Goal: Task Accomplishment & Management: Complete application form

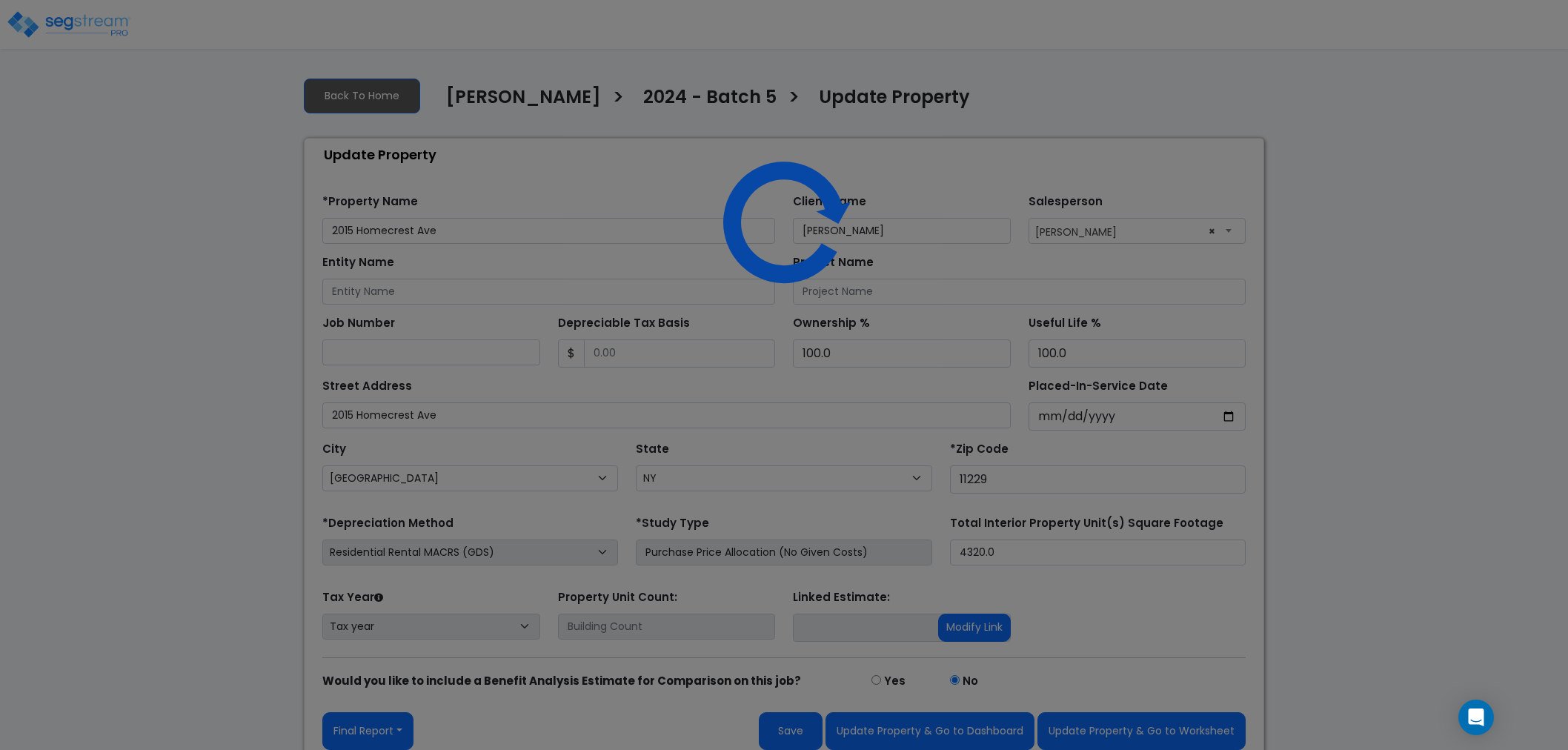
select select "NY"
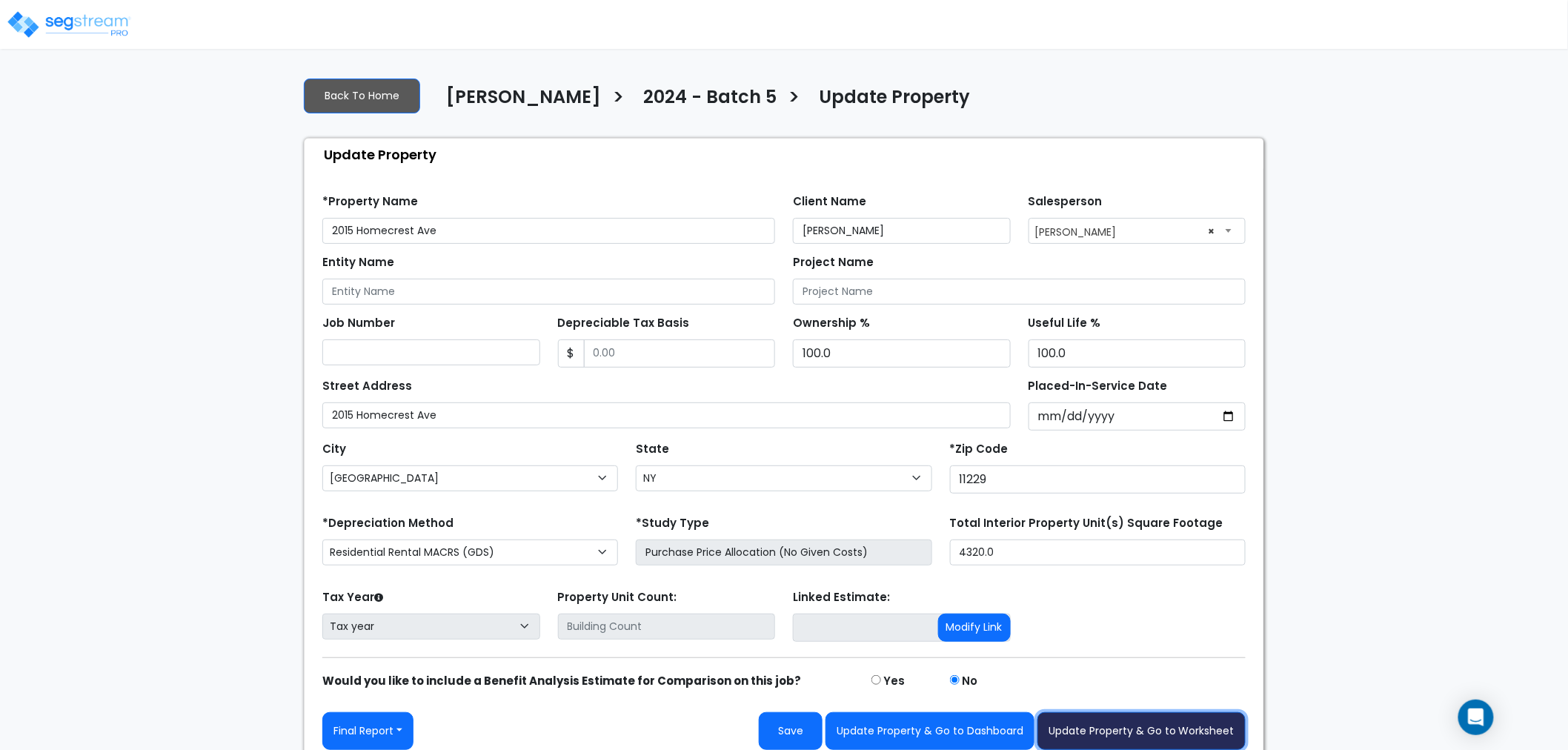
click at [1129, 727] on button "Update Property & Go to Worksheet" at bounding box center [1142, 730] width 209 height 38
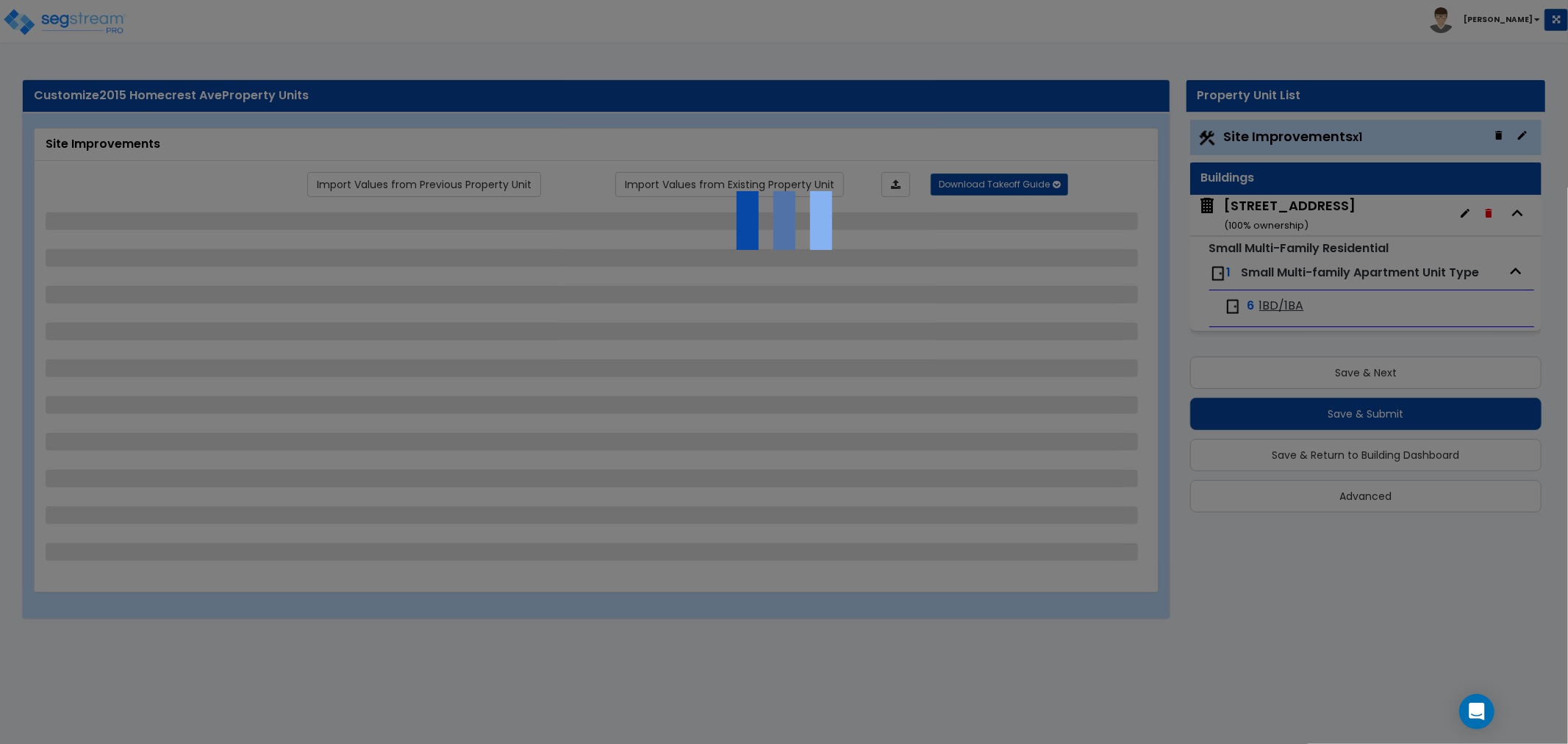
select select "2"
select select "1"
select select "4"
select select "2"
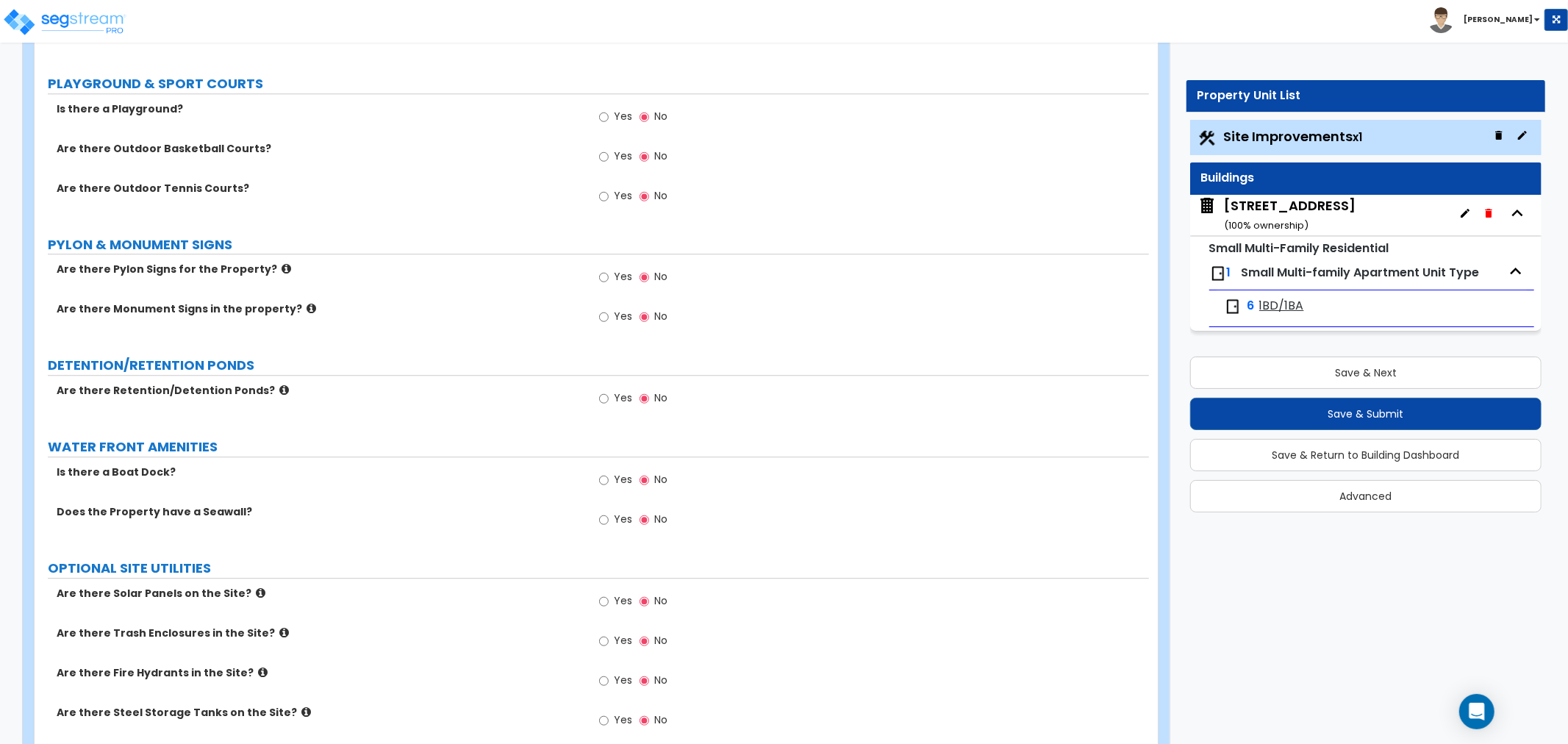
scroll to position [3253, 0]
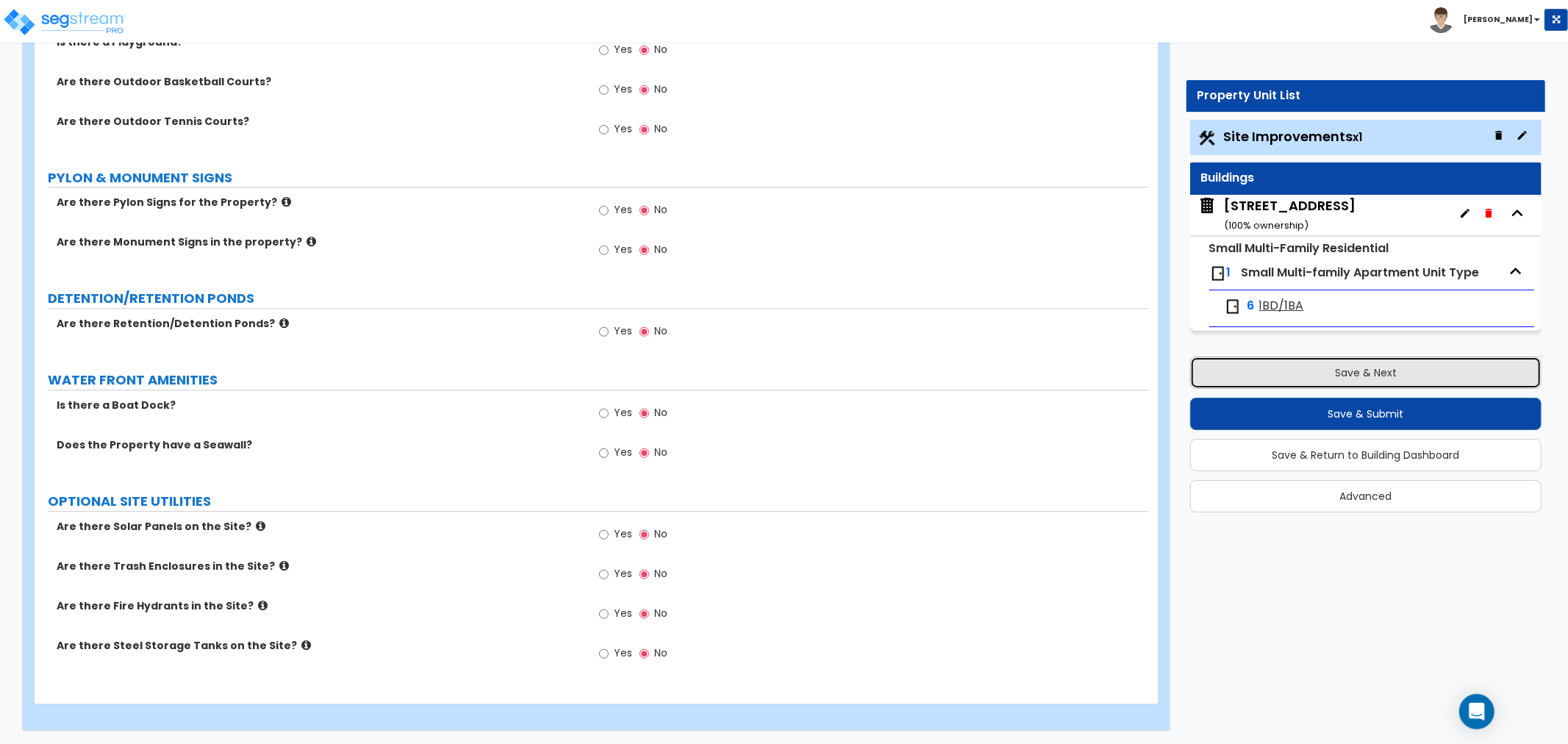
click at [1346, 370] on button "Save & Next" at bounding box center [1365, 372] width 351 height 32
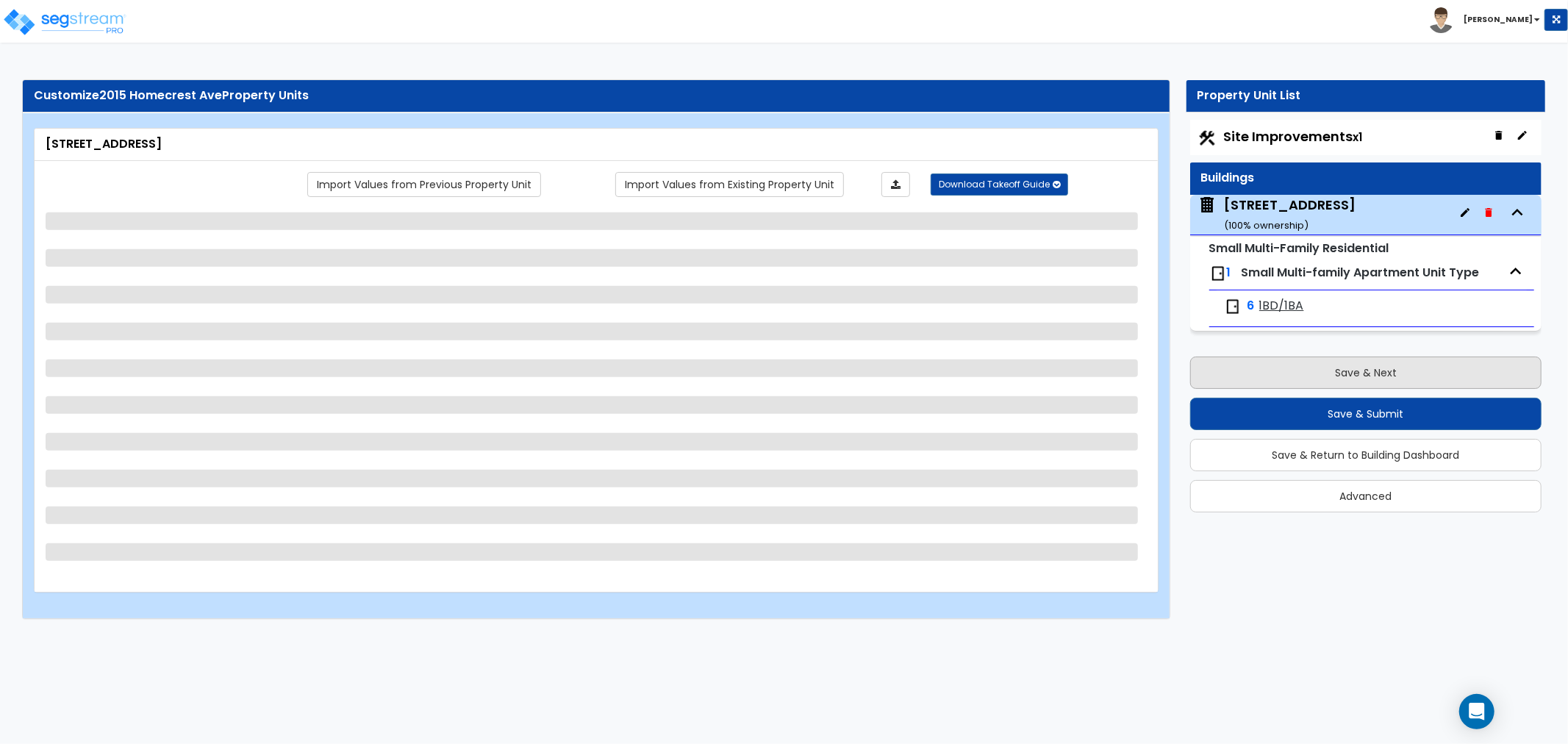
scroll to position [0, 0]
select select "3"
select select "7"
select select "2"
select select "1"
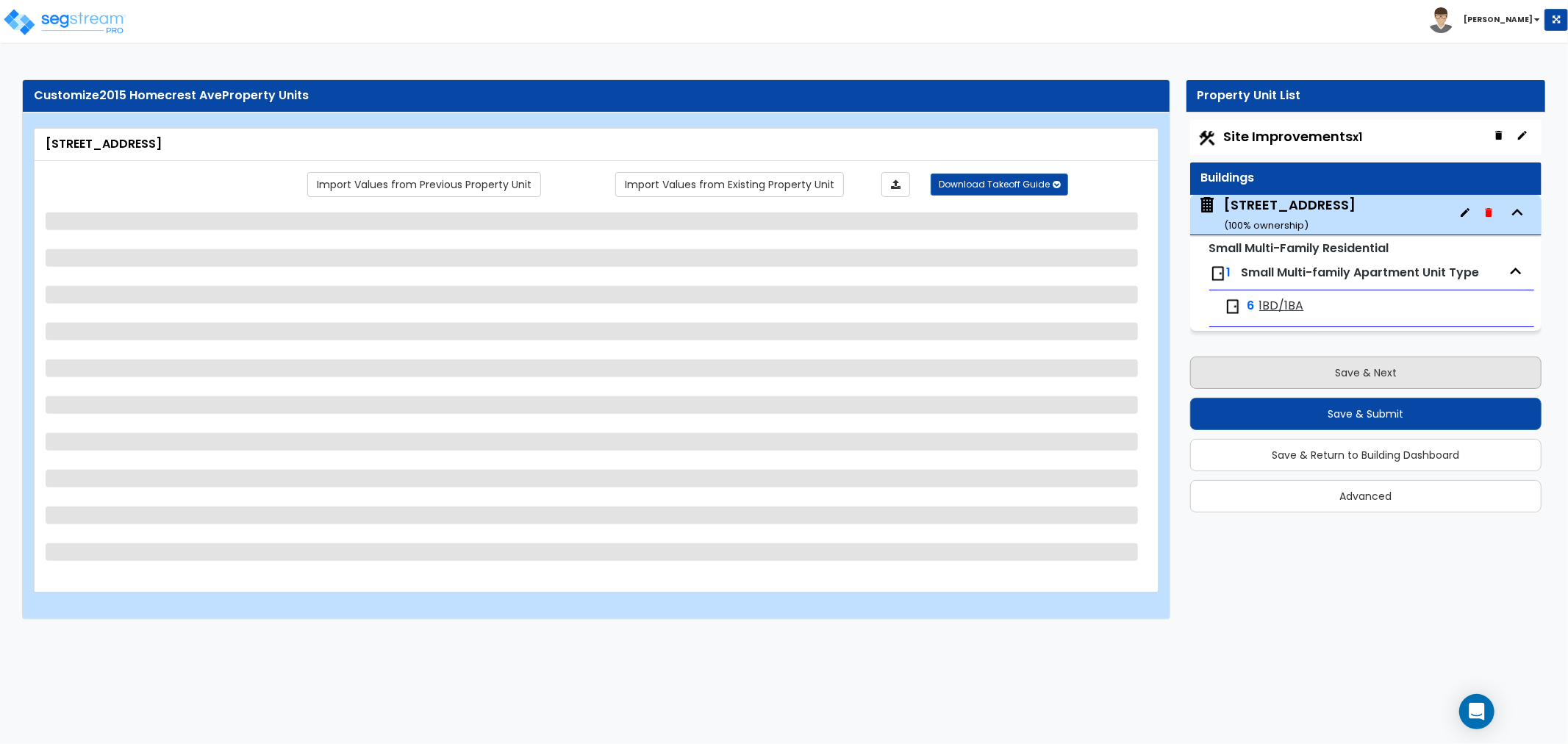
select select "2"
select select "7"
select select "2"
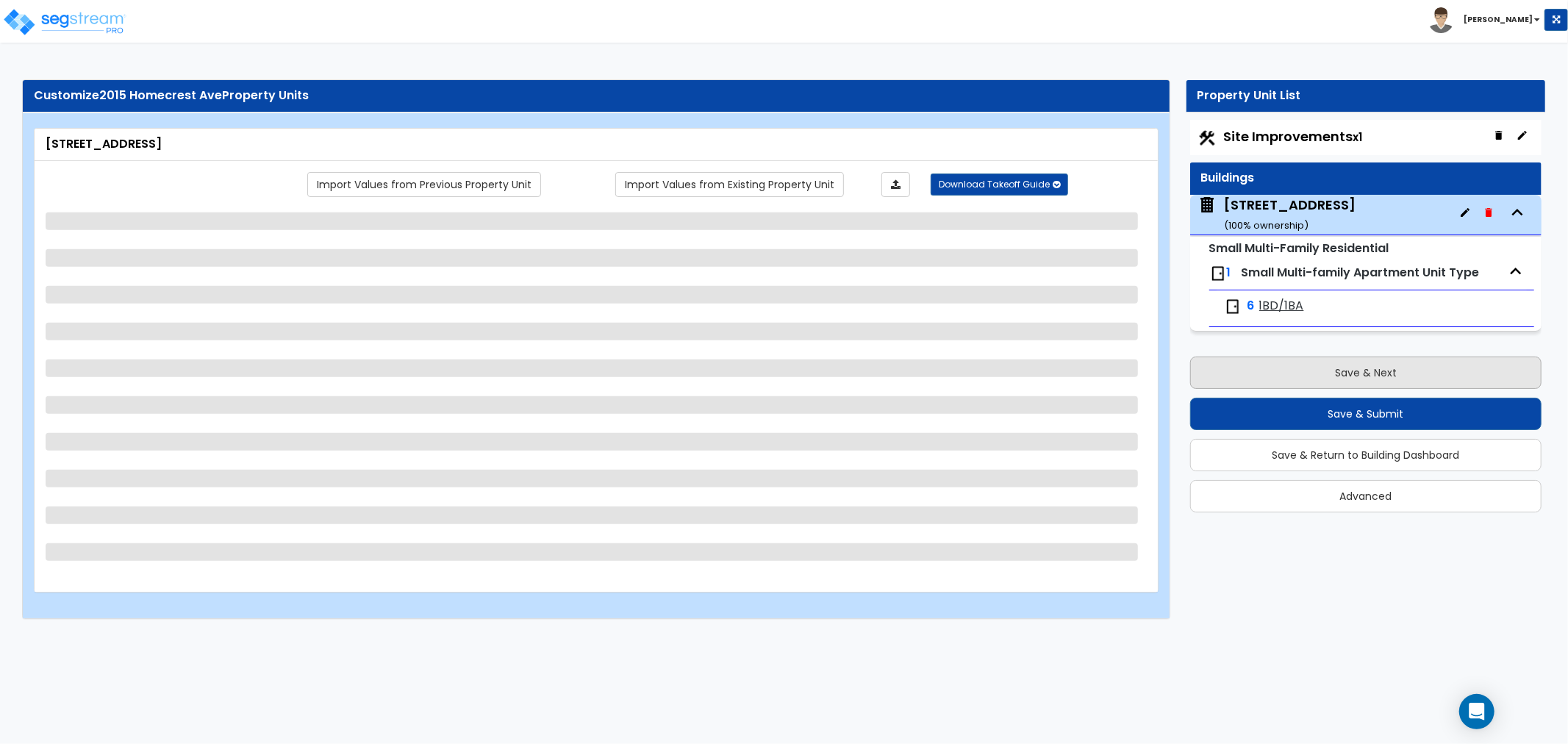
select select "2"
select select "1"
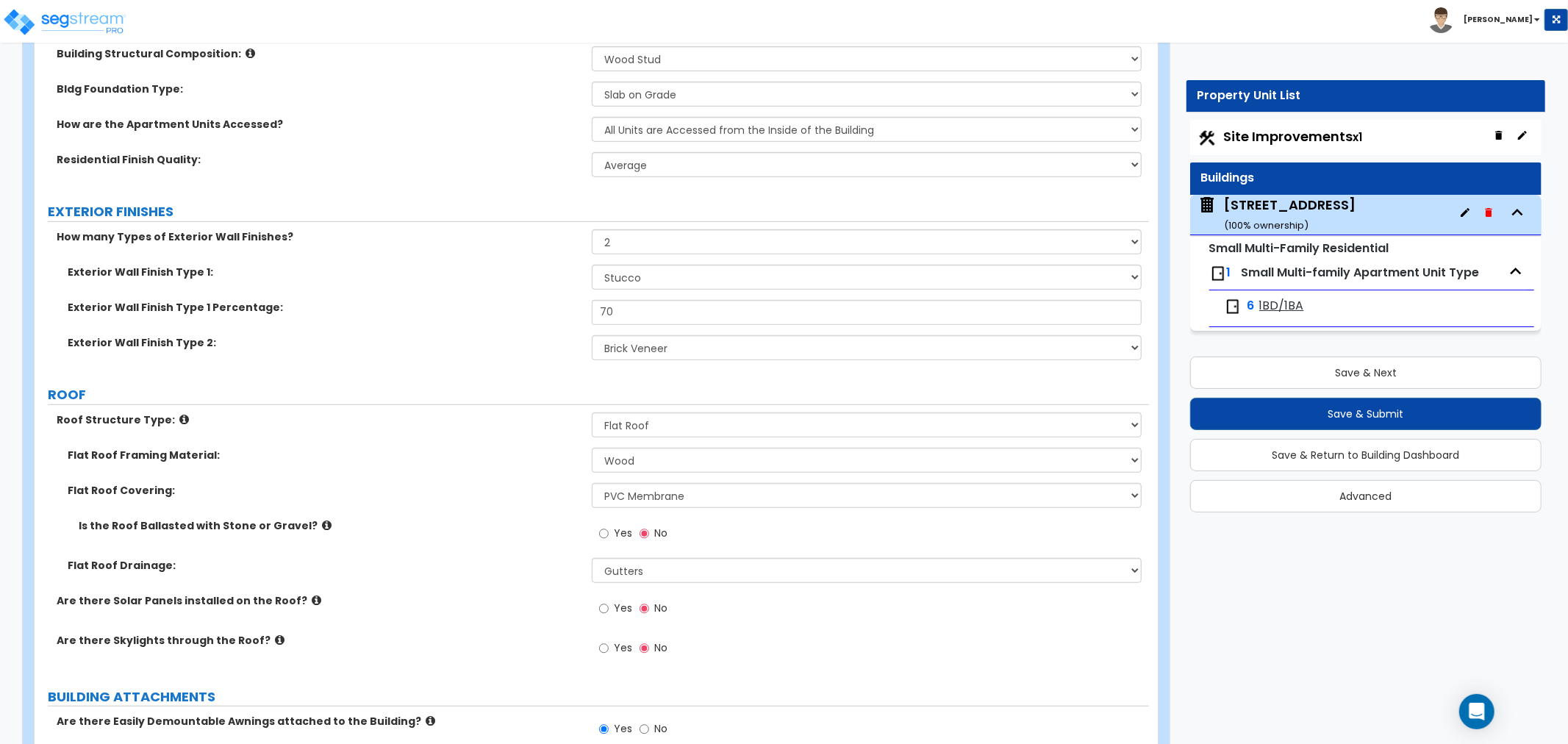
scroll to position [653, 0]
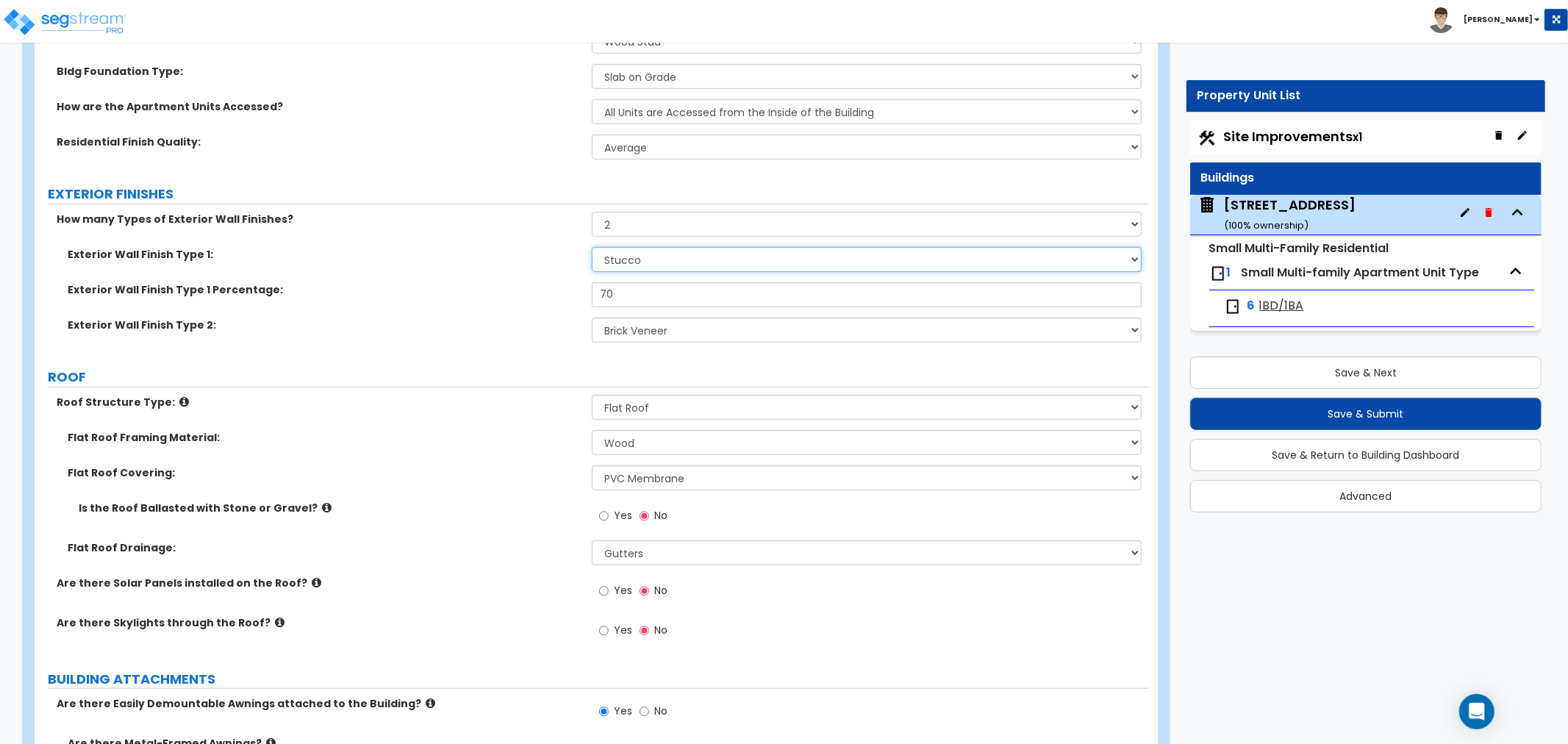
click at [634, 257] on select "Please Choose One No Finish/Shared Wall No Wall Brick Veneer Stone Veneer Wood …" at bounding box center [867, 259] width 549 height 25
select select "2"
click at [592, 247] on select "Please Choose One No Finish/Shared Wall No Wall Brick Veneer Stone Veneer Wood …" at bounding box center [867, 259] width 549 height 25
drag, startPoint x: 644, startPoint y: 303, endPoint x: 564, endPoint y: 292, distance: 80.8
click at [564, 292] on div "Exterior Wall Finish Type 1 Percentage: 70" at bounding box center [592, 300] width 1114 height 35
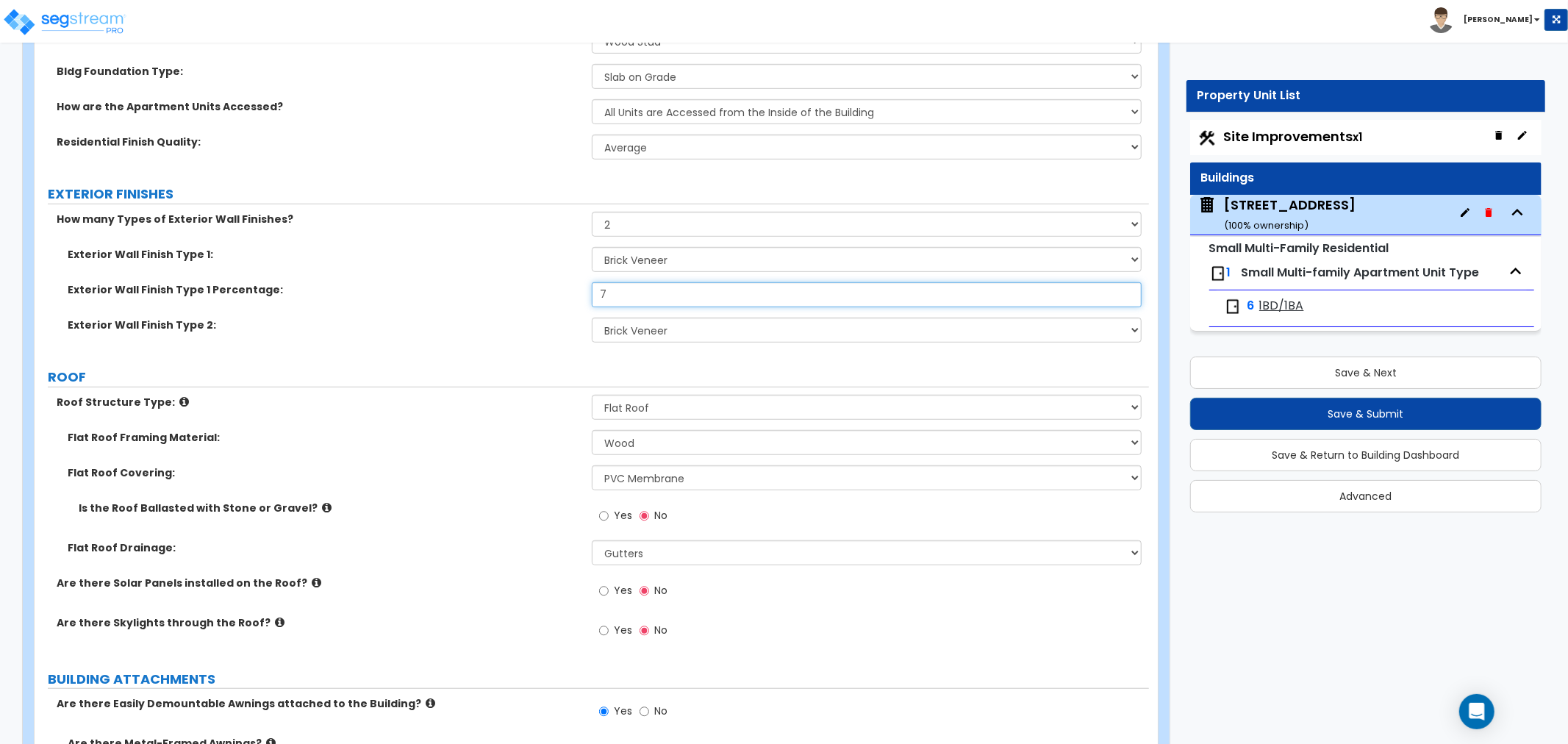
type input "70"
click at [629, 327] on select "Please Choose One No Finish/Shared Wall No Wall Brick Veneer Stone Veneer Wood …" at bounding box center [867, 330] width 549 height 25
click at [667, 254] on select "Please Choose One No Finish/Shared Wall No Wall Brick Veneer Stone Veneer Wood …" at bounding box center [867, 259] width 549 height 25
select select "7"
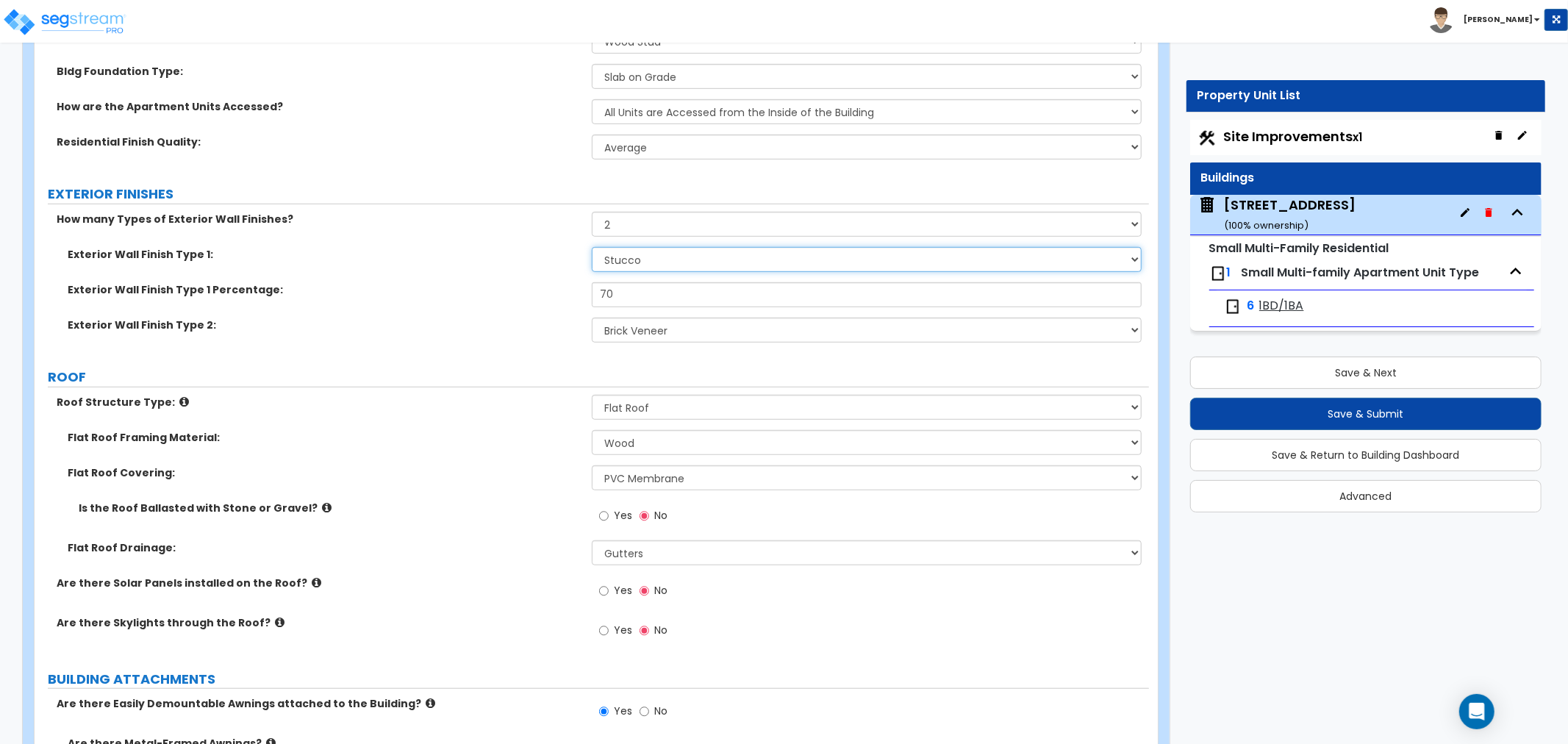
click at [592, 247] on select "Please Choose One No Finish/Shared Wall No Wall Brick Veneer Stone Veneer Wood …" at bounding box center [867, 259] width 549 height 25
click at [524, 331] on label "Exterior Wall Finish Type 2:" at bounding box center [324, 324] width 513 height 15
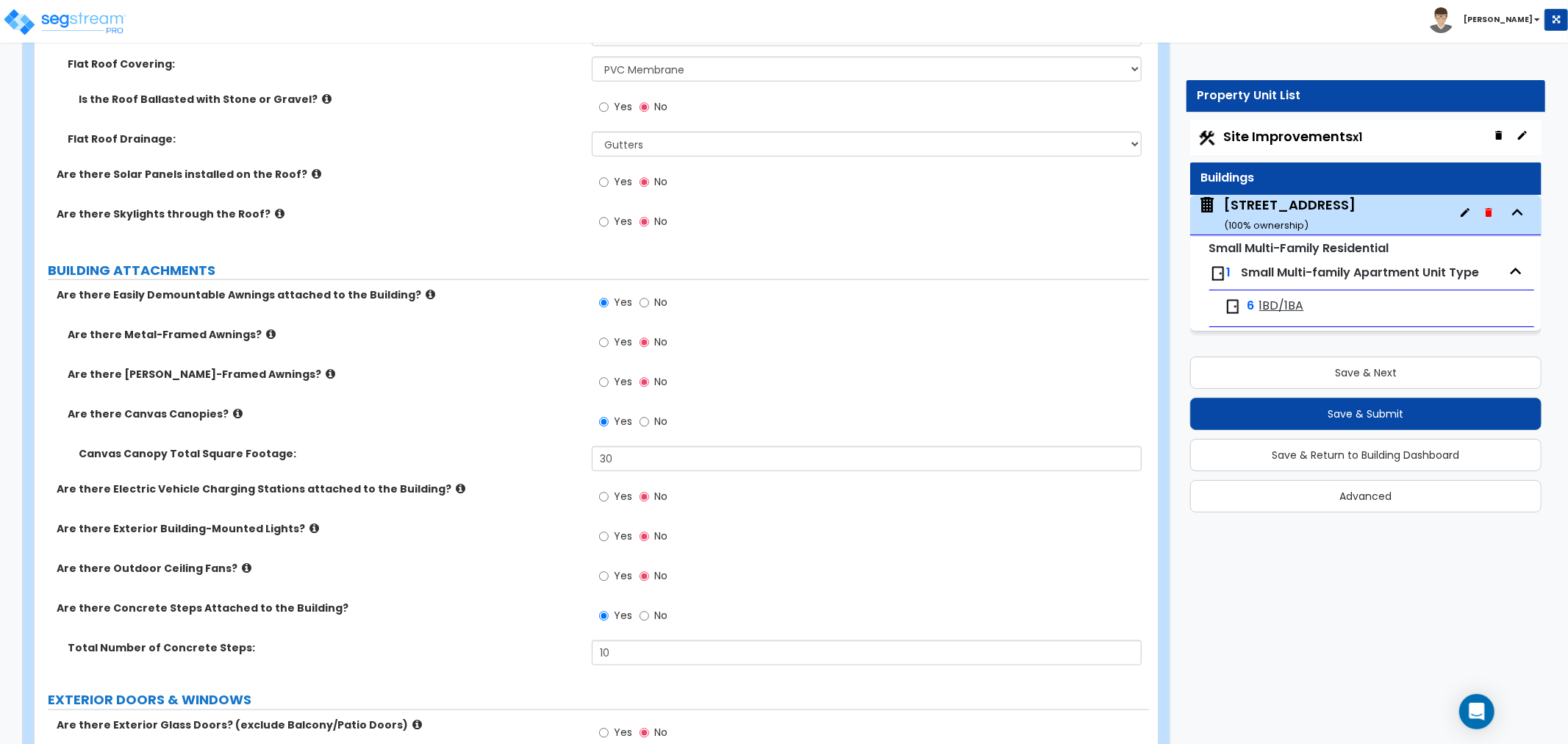
scroll to position [1144, 0]
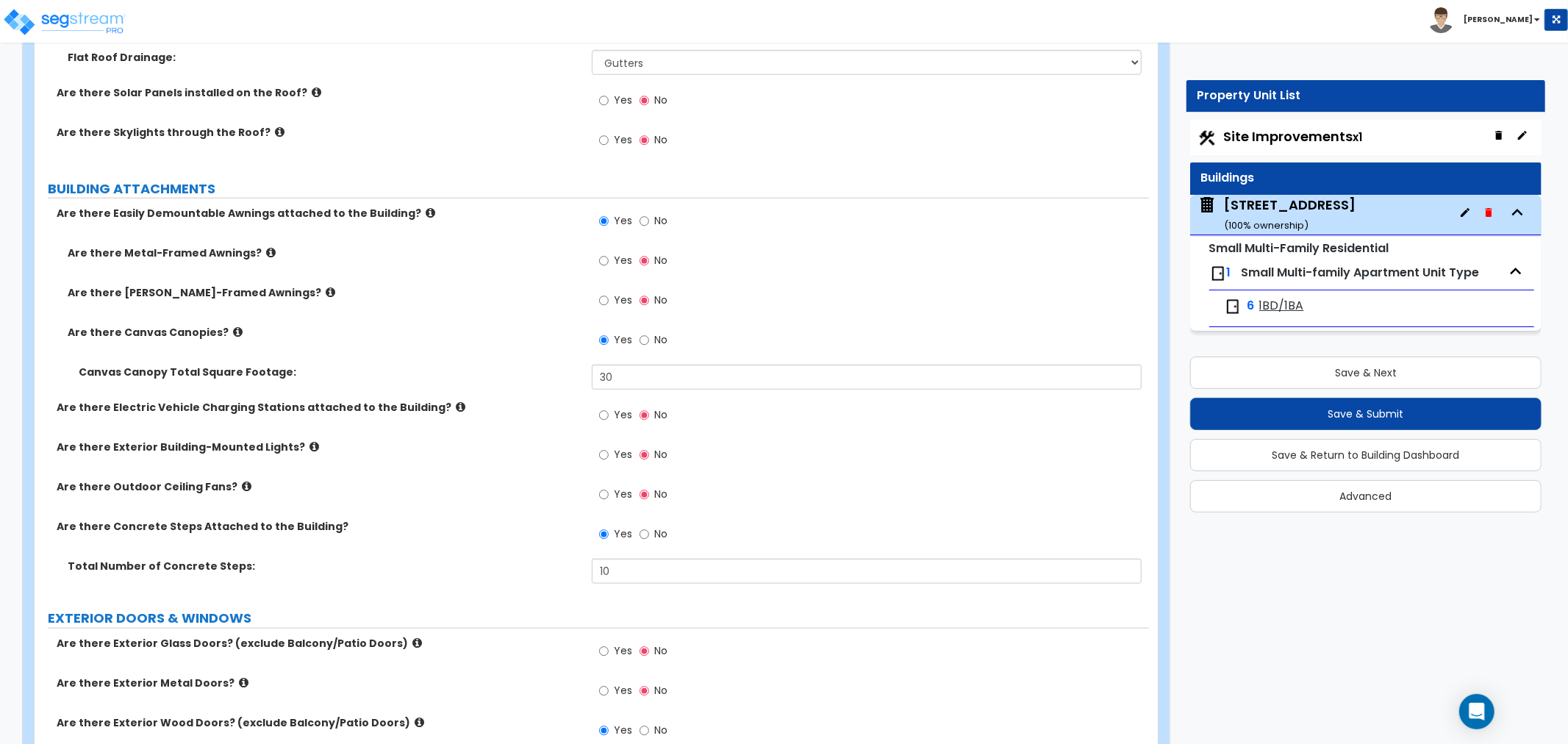
click at [532, 369] on label "Canvas Canopy Total Square Footage:" at bounding box center [329, 372] width 502 height 15
click at [641, 339] on input "No" at bounding box center [644, 340] width 10 height 16
radio input "false"
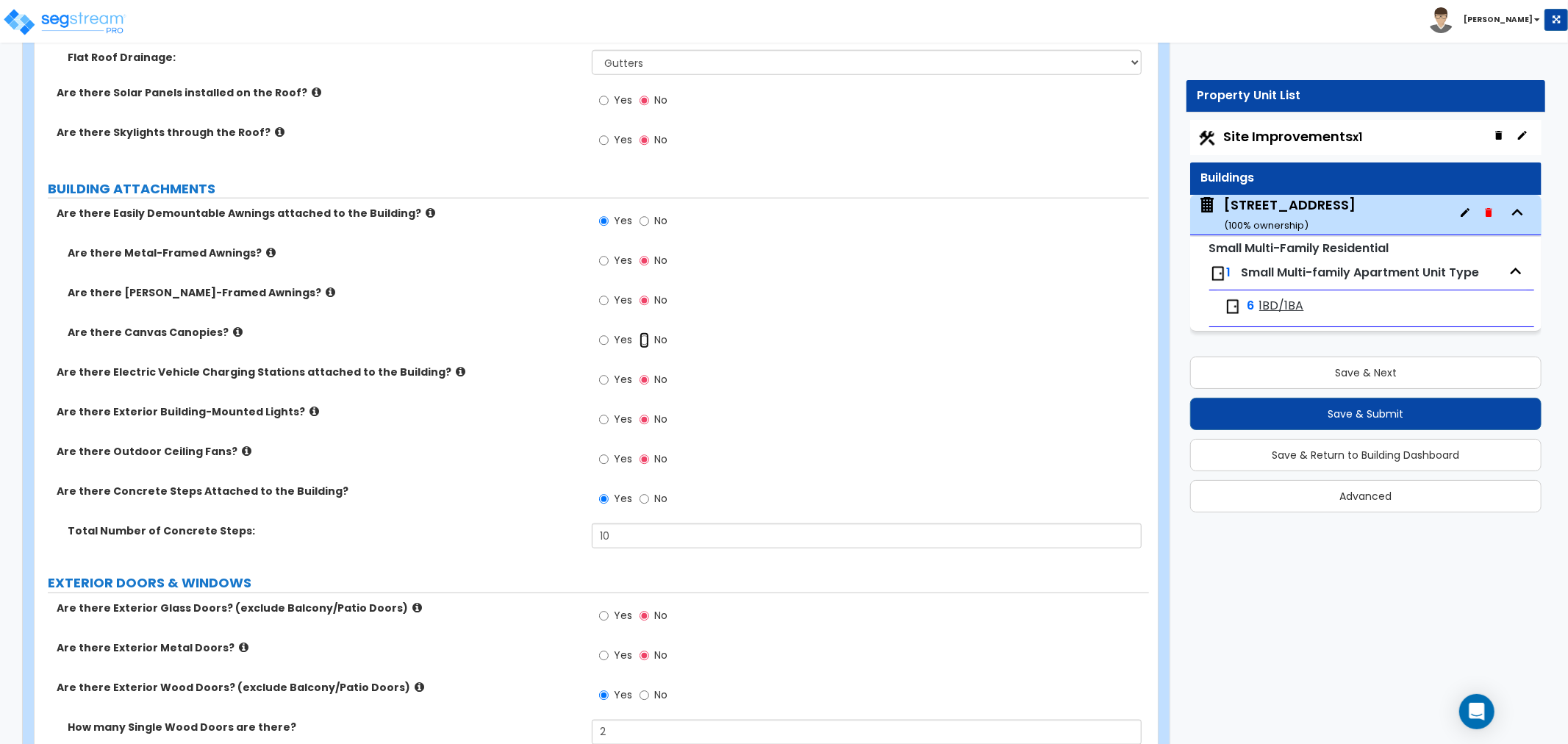
radio input "true"
click at [608, 261] on label "Yes" at bounding box center [615, 262] width 33 height 25
click at [608, 261] on input "Yes" at bounding box center [604, 260] width 10 height 16
radio input "true"
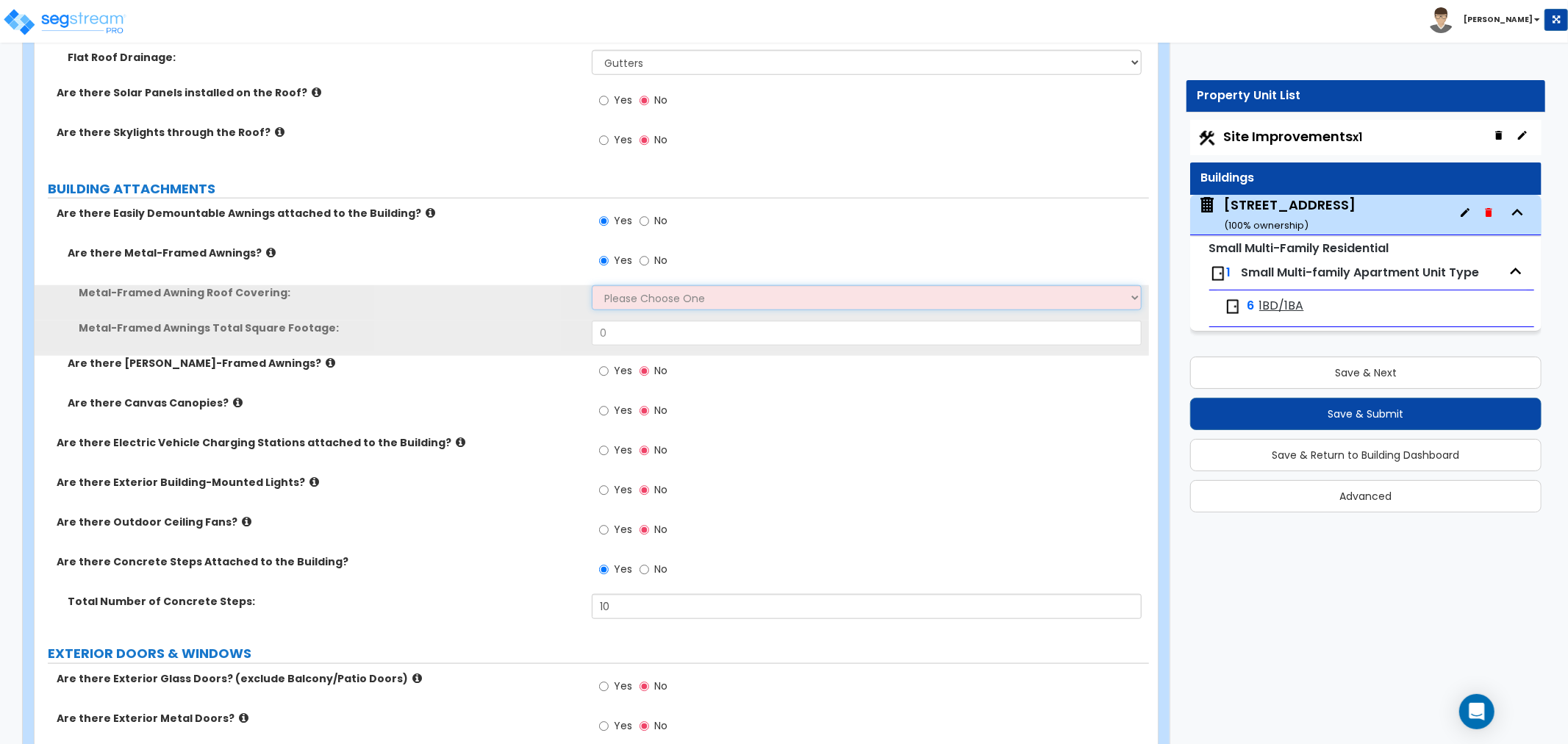
click at [627, 299] on select "Please Choose One Plastic Metal Glass" at bounding box center [867, 298] width 549 height 25
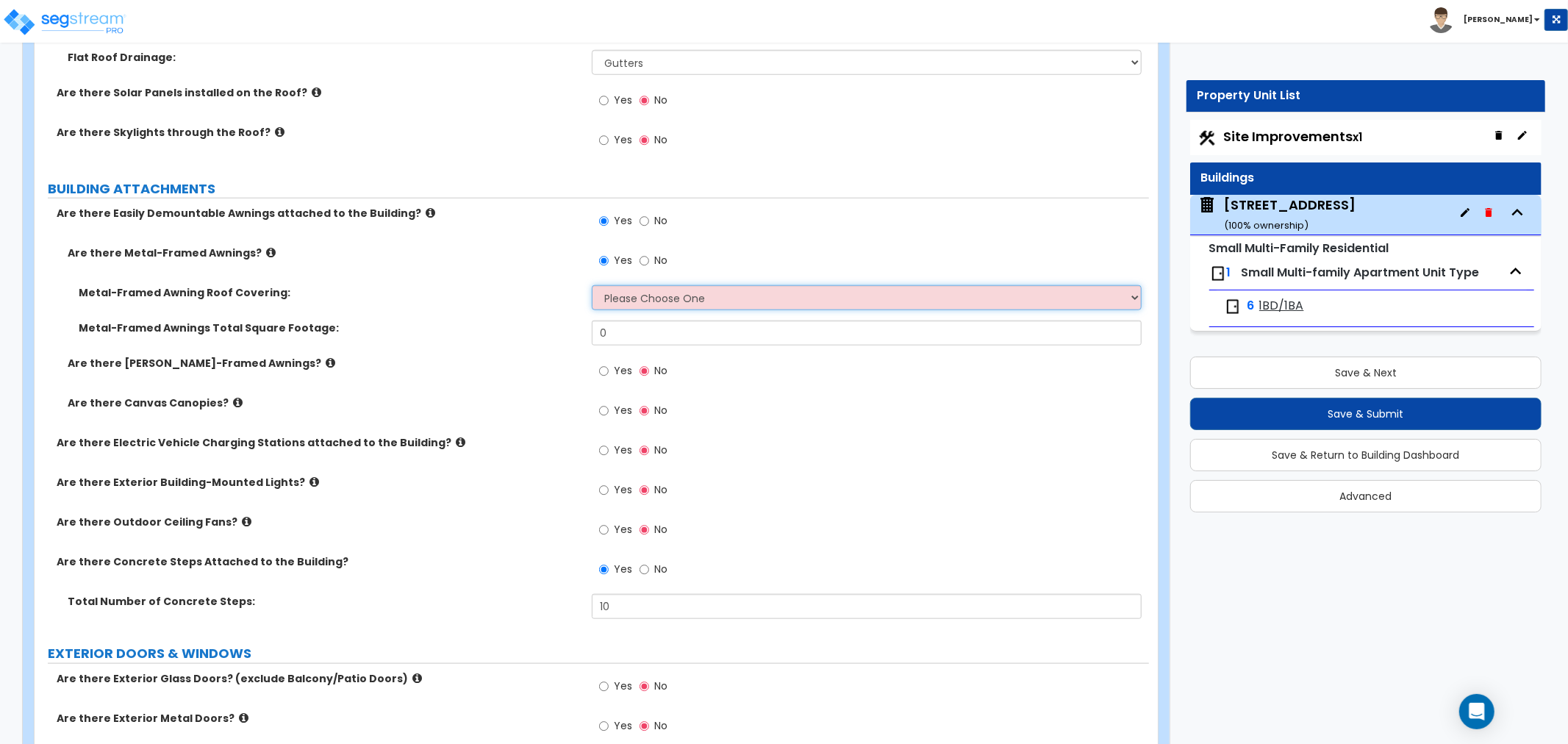
select select "2"
click at [592, 285] on select "Please Choose One Plastic Metal Glass" at bounding box center [867, 298] width 549 height 25
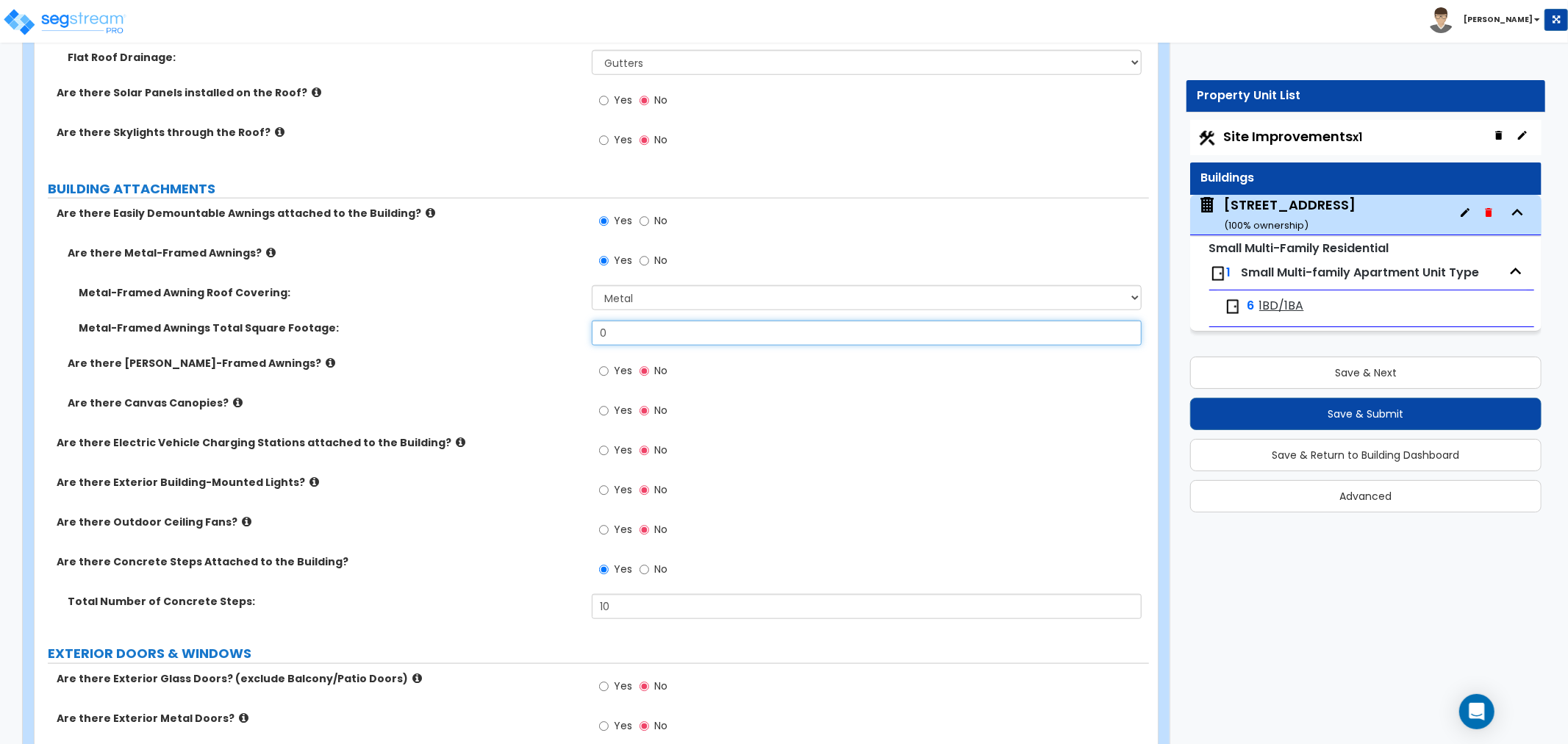
drag, startPoint x: 626, startPoint y: 335, endPoint x: 537, endPoint y: 335, distance: 89.0
click at [537, 335] on div "Metal-Framed Awnings Total Square Footage: 0" at bounding box center [592, 338] width 1114 height 35
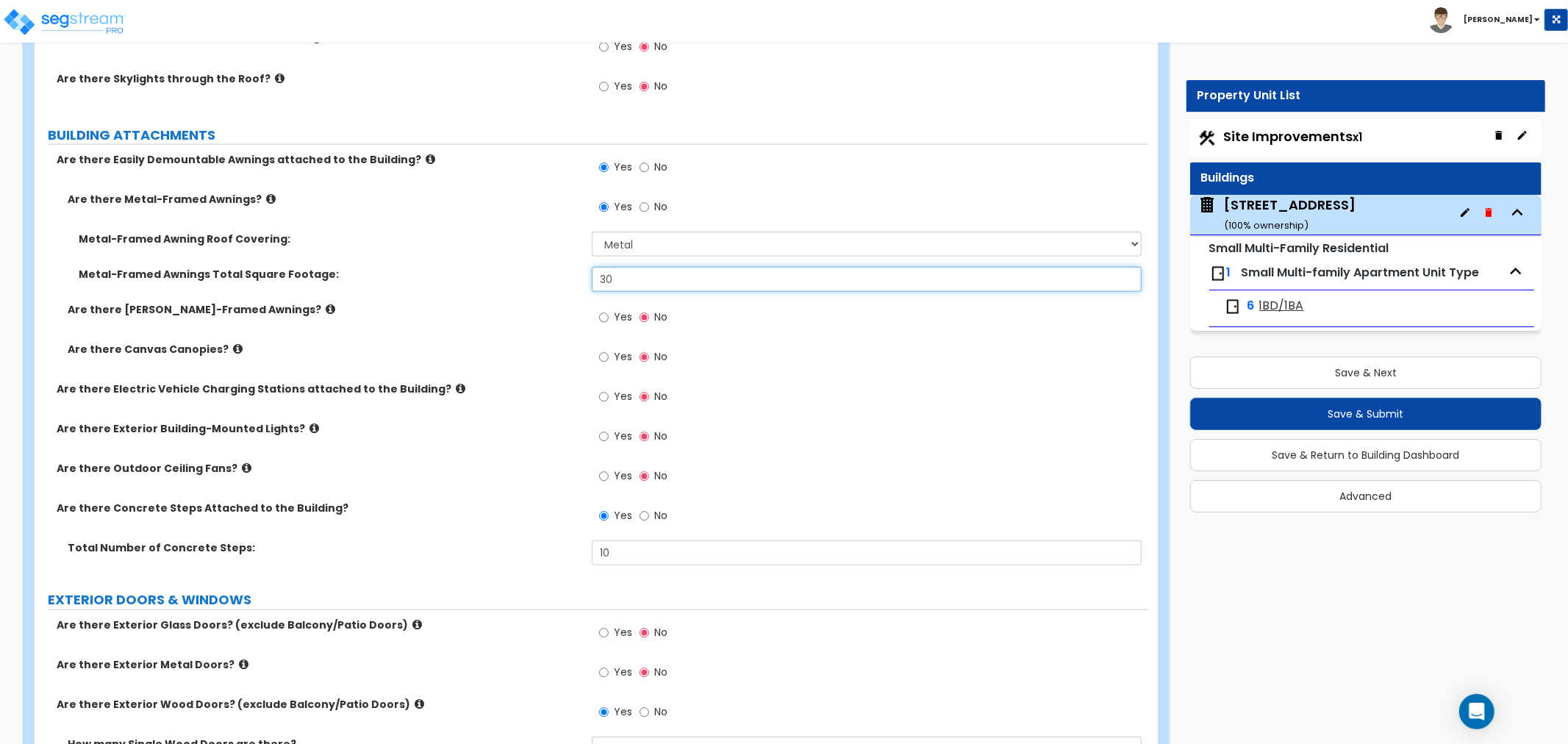
scroll to position [1225, 0]
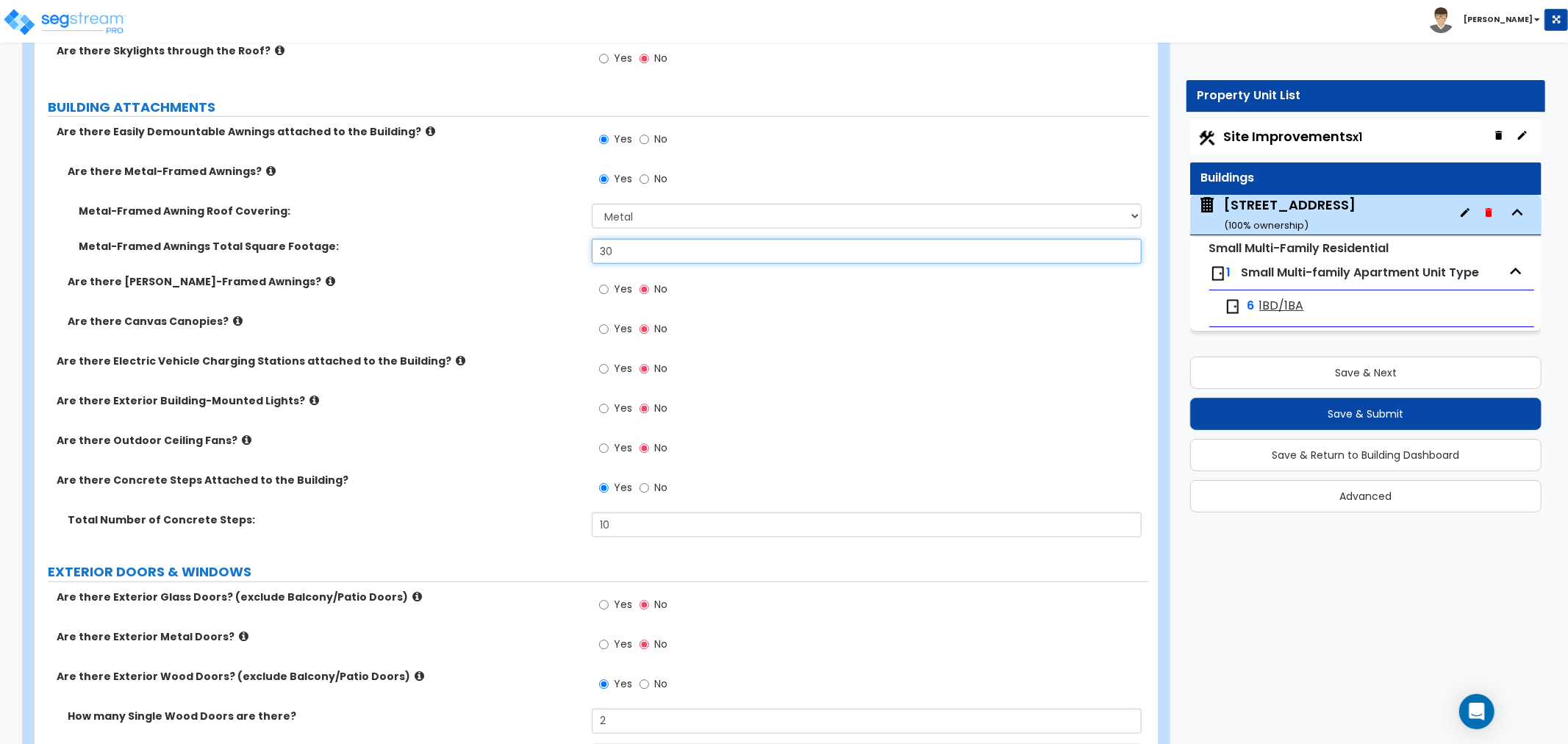
type input "30"
click at [599, 406] on input "Yes" at bounding box center [604, 408] width 10 height 16
radio input "true"
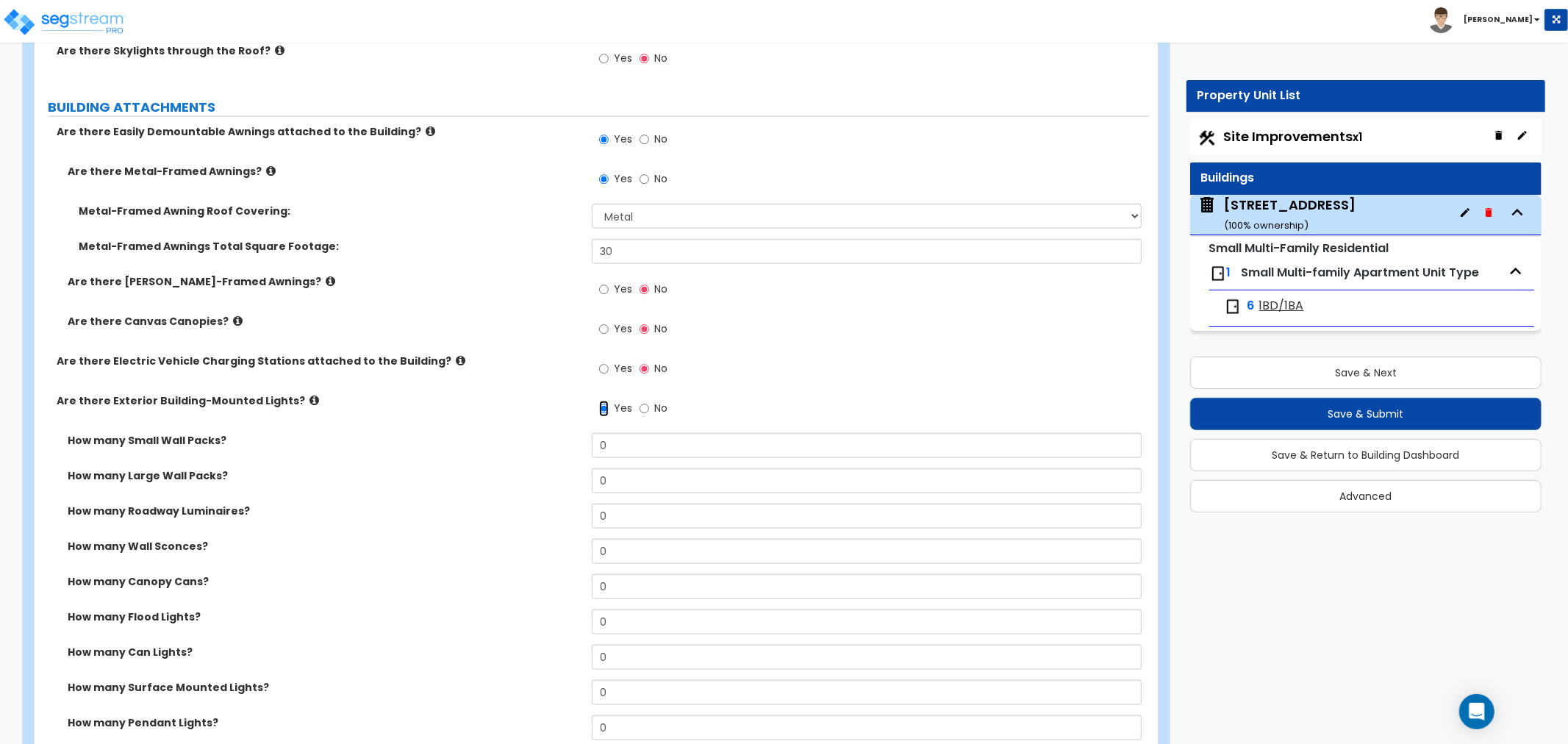
scroll to position [1306, 0]
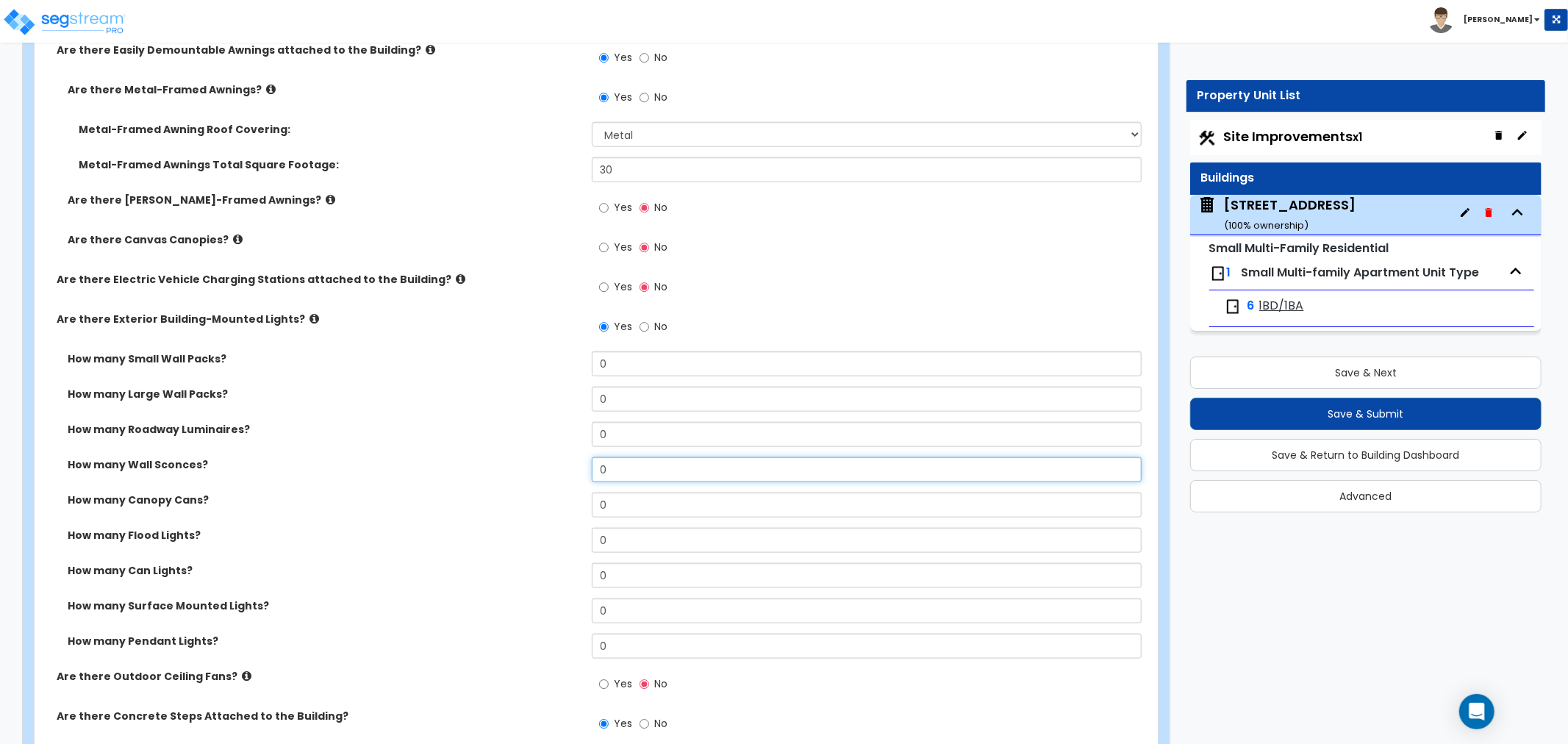
drag, startPoint x: 621, startPoint y: 467, endPoint x: 562, endPoint y: 481, distance: 60.6
click at [562, 481] on div "How many Wall Sconces? 0" at bounding box center [592, 475] width 1114 height 35
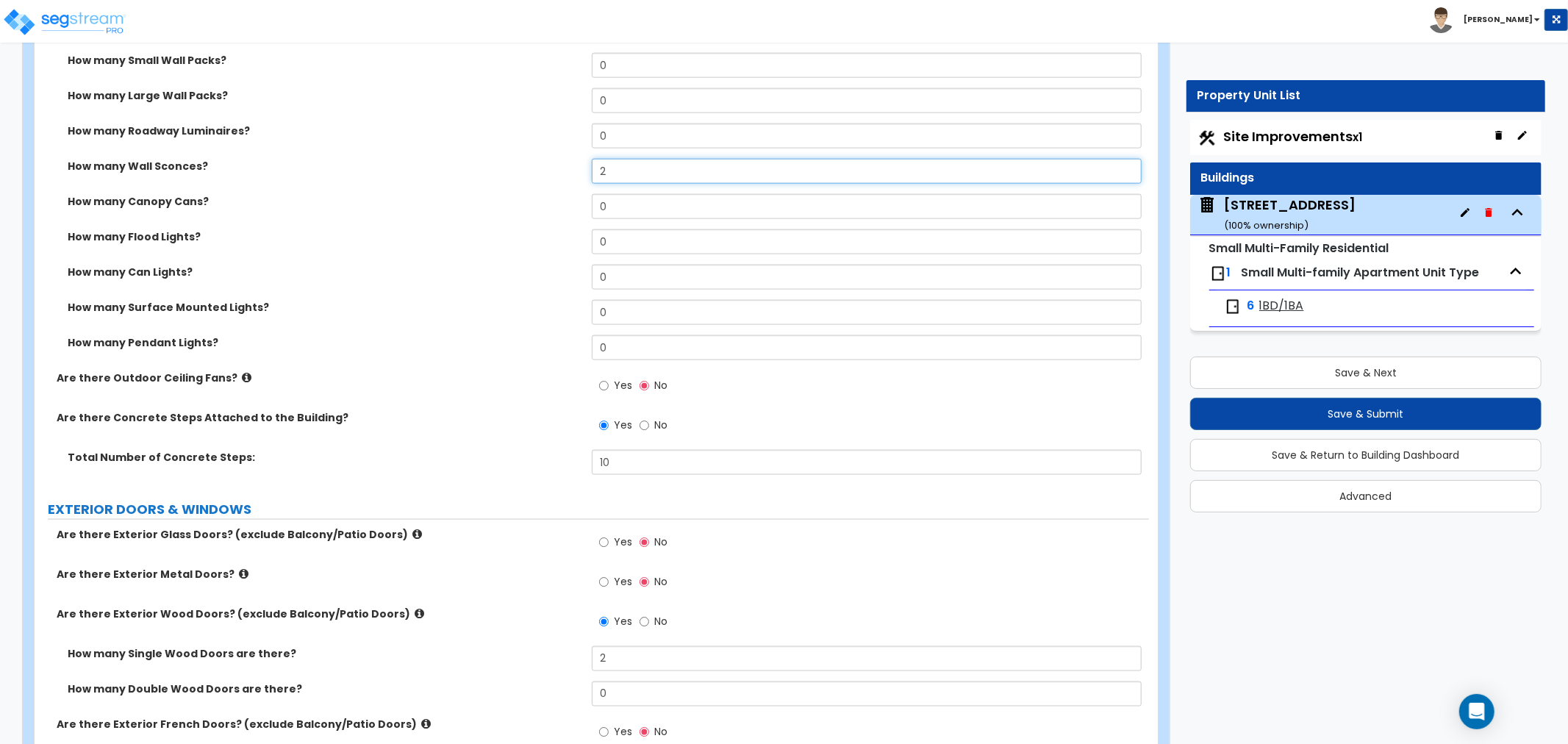
scroll to position [1633, 0]
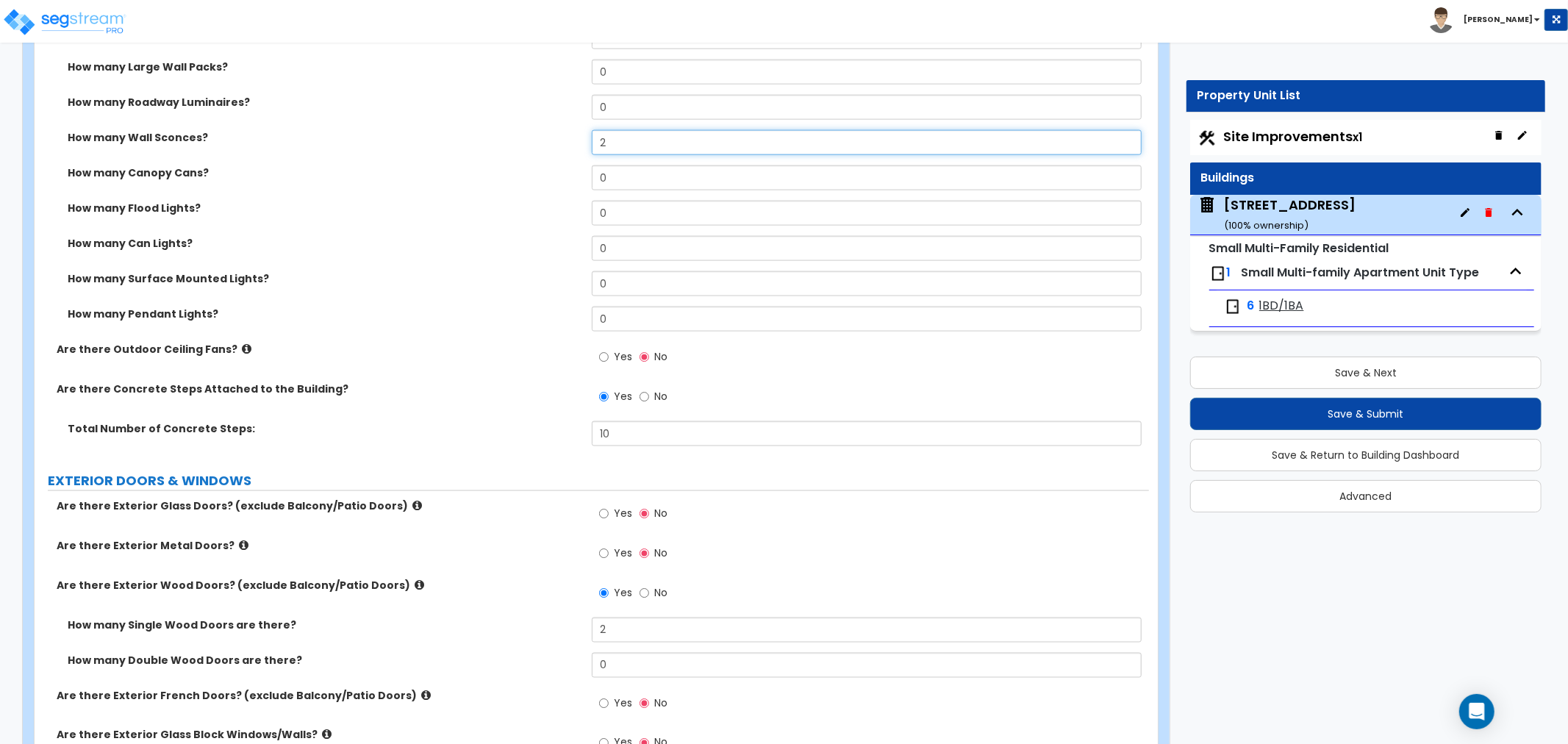
type input "2"
drag, startPoint x: 631, startPoint y: 430, endPoint x: 571, endPoint y: 437, distance: 60.4
click at [571, 437] on div "Total Number of Concrete Steps: 10" at bounding box center [592, 438] width 1114 height 35
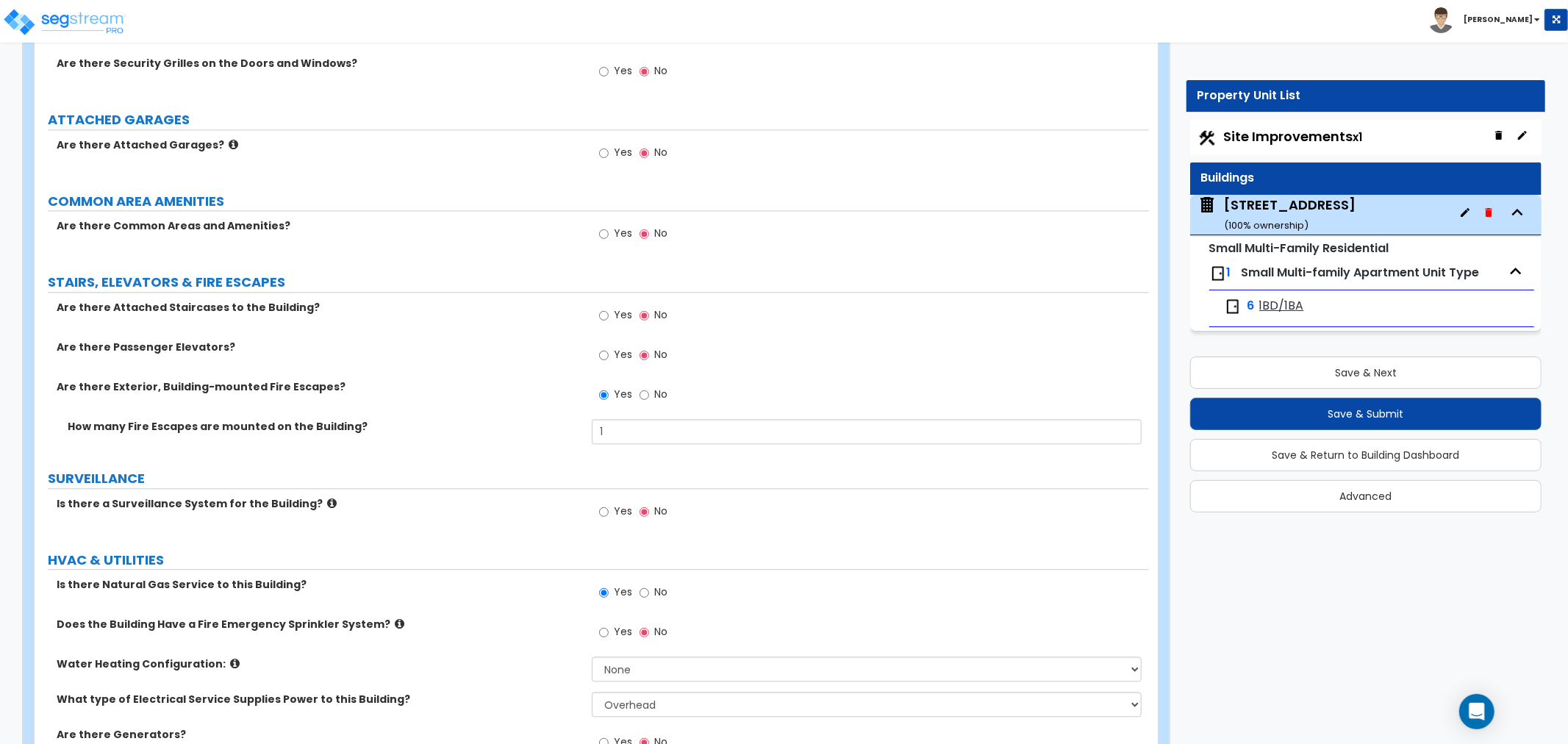
scroll to position [2695, 0]
type input "5"
drag, startPoint x: 615, startPoint y: 424, endPoint x: 558, endPoint y: 435, distance: 58.1
click at [558, 435] on div "How many Fire Escapes are mounted on the Building? 1" at bounding box center [592, 435] width 1114 height 35
drag, startPoint x: 626, startPoint y: 432, endPoint x: 567, endPoint y: 432, distance: 59.0
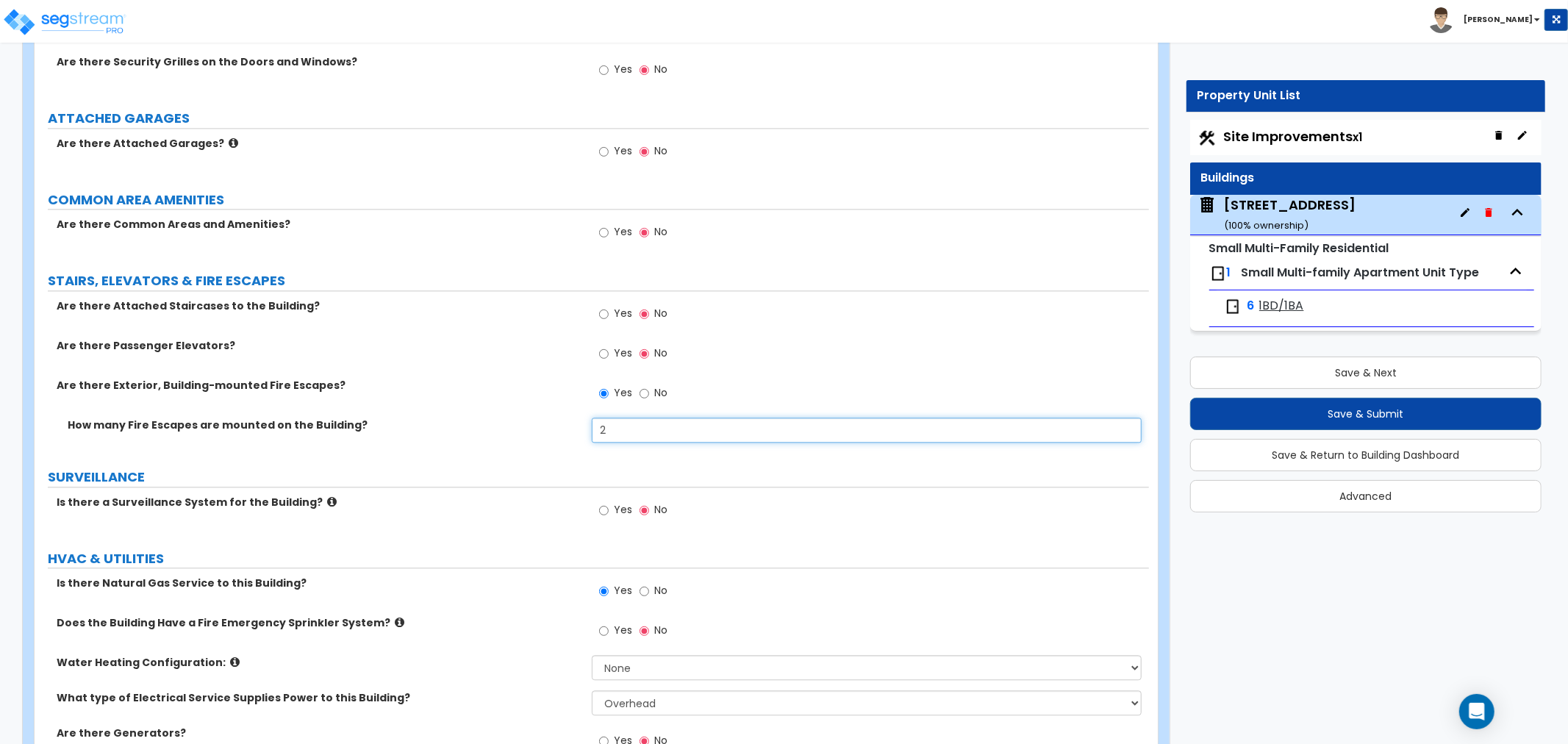
click at [567, 432] on div "How many Fire Escapes are mounted on the Building? 2" at bounding box center [592, 435] width 1114 height 35
type input "1"
click at [497, 469] on label "SURVEILLANCE" at bounding box center [598, 477] width 1101 height 19
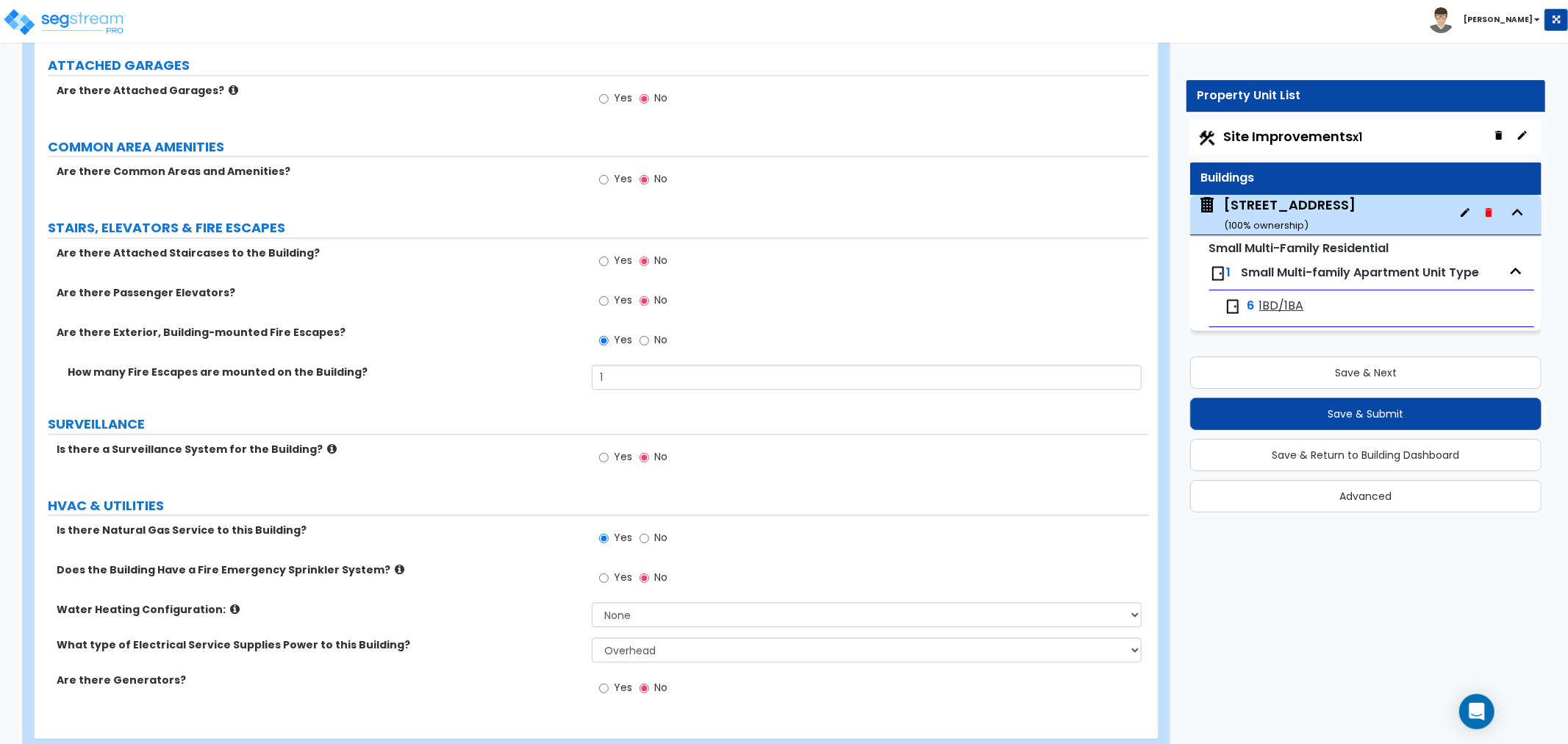
scroll to position [2783, 0]
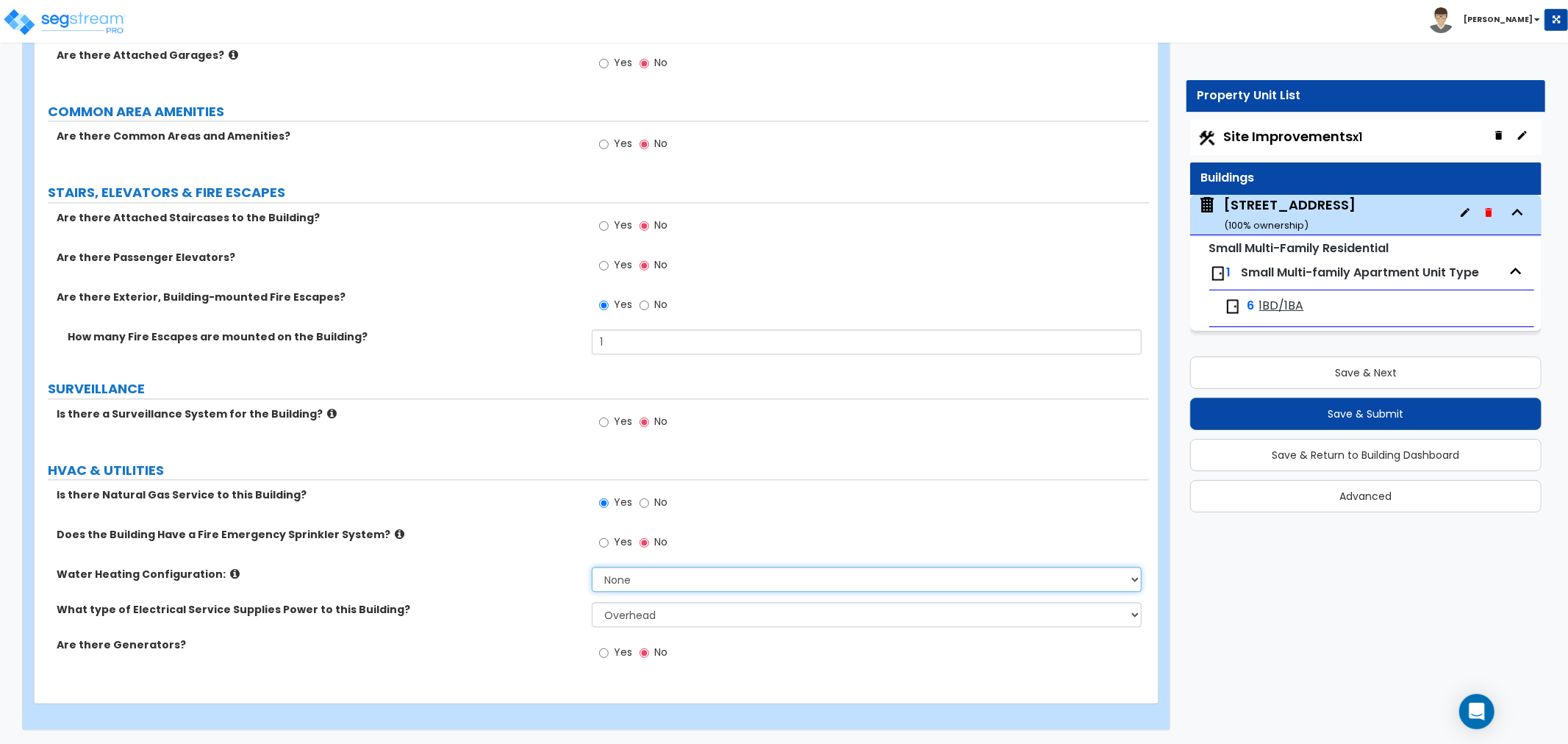
click at [629, 579] on select "None Water Heater for Multiple Units Water Heater for Individual Units" at bounding box center [867, 580] width 549 height 25
select select "2"
click at [592, 567] on select "None Water Heater for Multiple Units Water Heater for Individual Units" at bounding box center [867, 580] width 549 height 25
click at [540, 529] on label "Does the Building Have a Fire Emergency Sprinkler System?" at bounding box center [319, 534] width 524 height 15
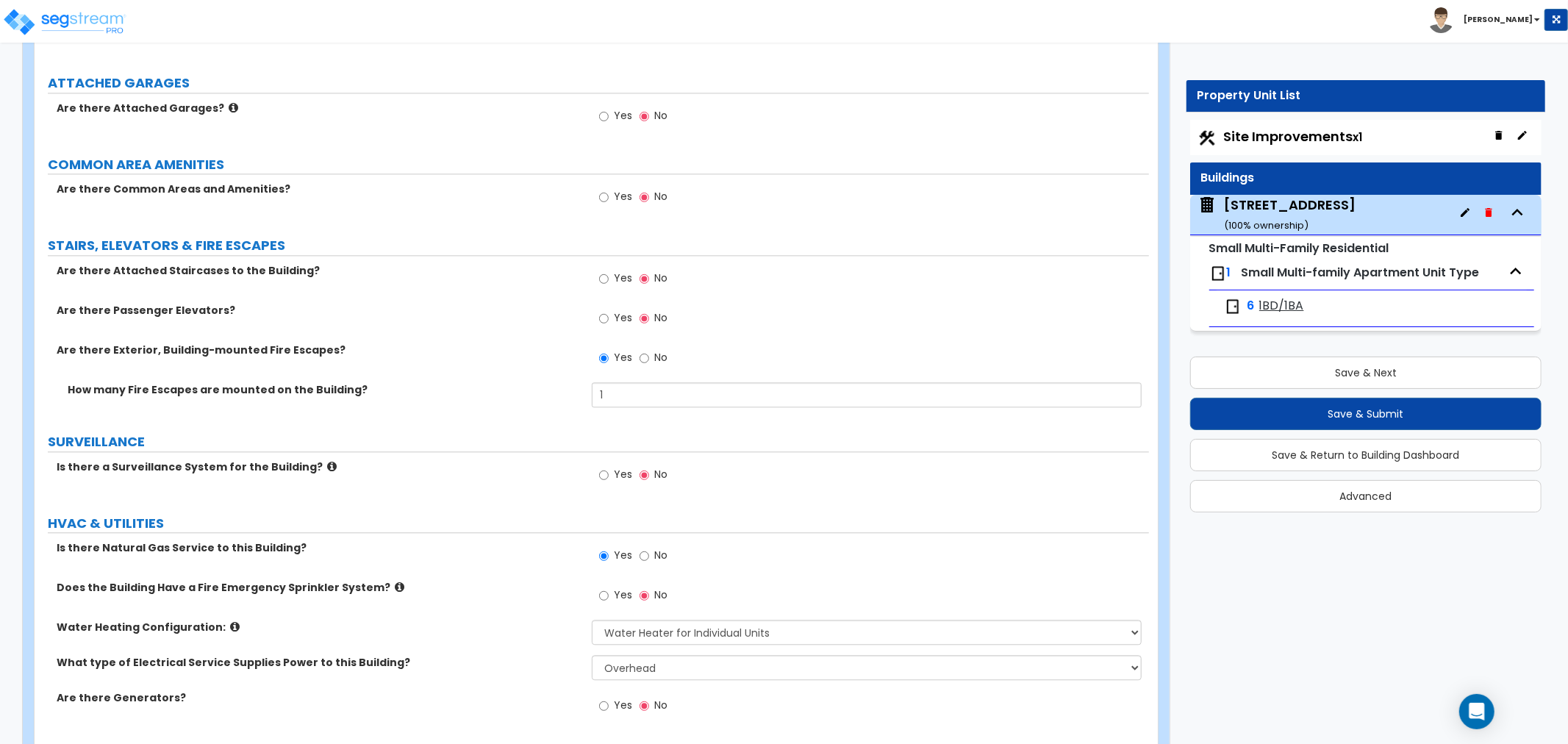
scroll to position [2702, 0]
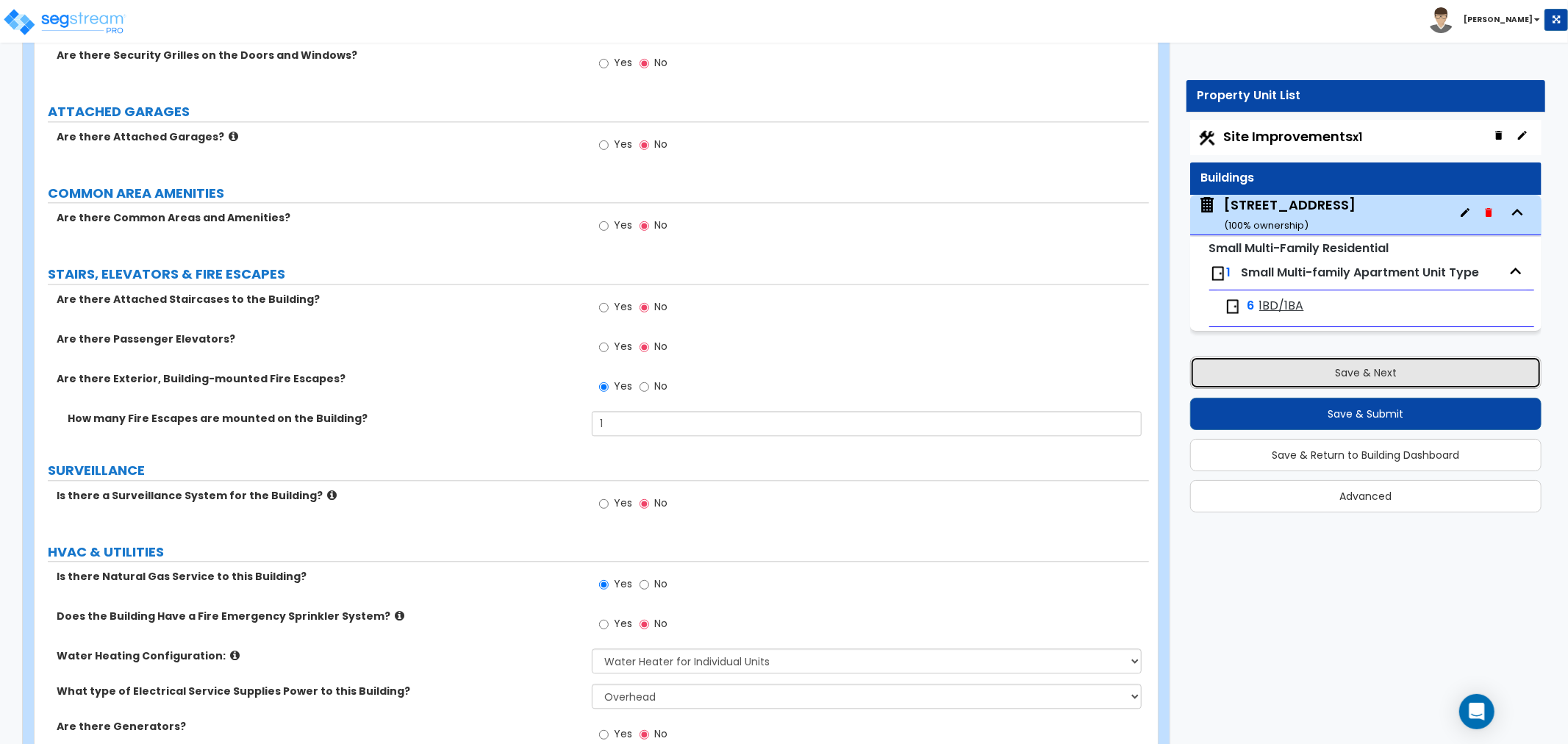
click at [1282, 363] on button "Save & Next" at bounding box center [1365, 372] width 351 height 32
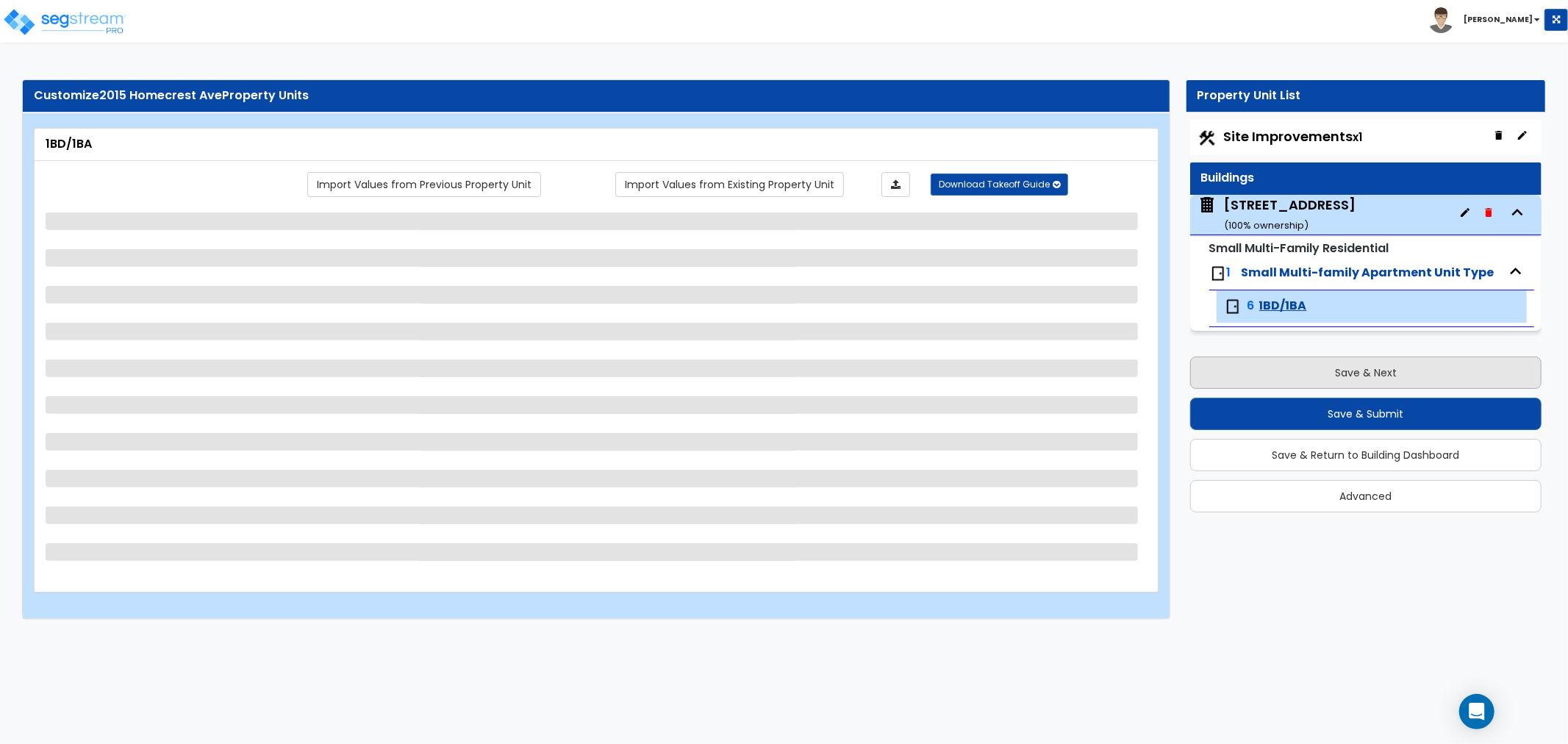
scroll to position [0, 0]
select select "3"
select select "1"
select select "2"
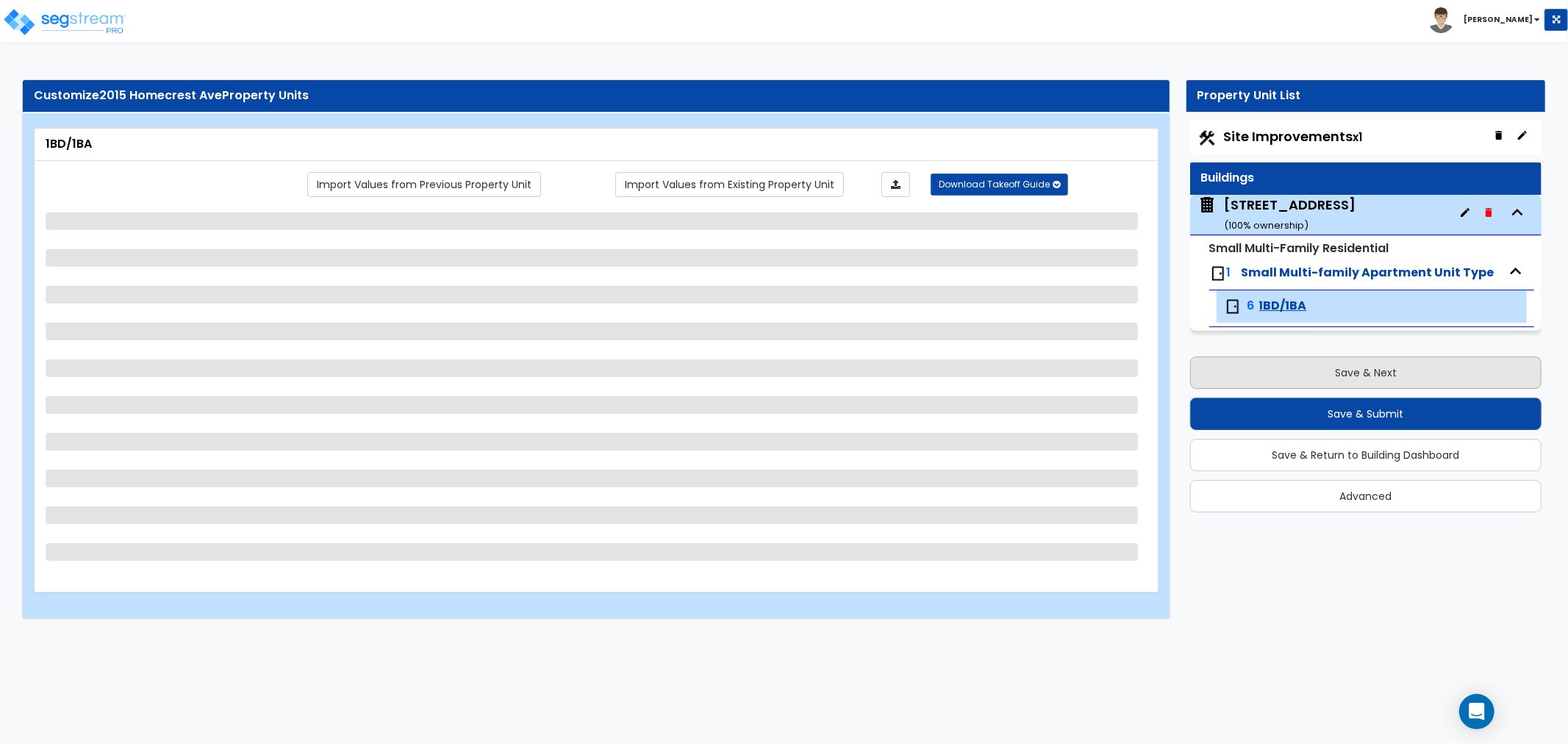
select select "2"
select select "1"
select select "3"
select select "2"
select select "1"
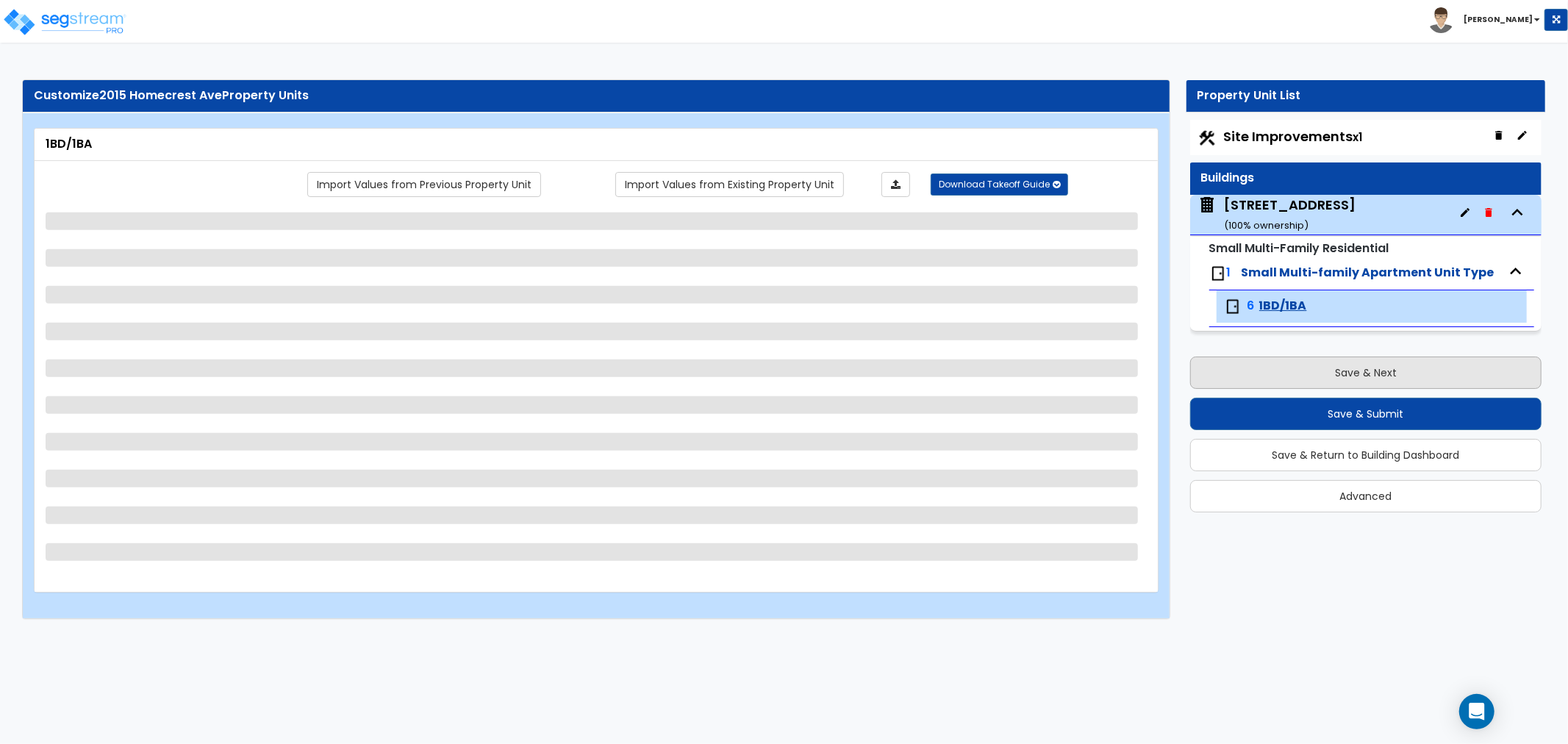
select select "2"
select select "5"
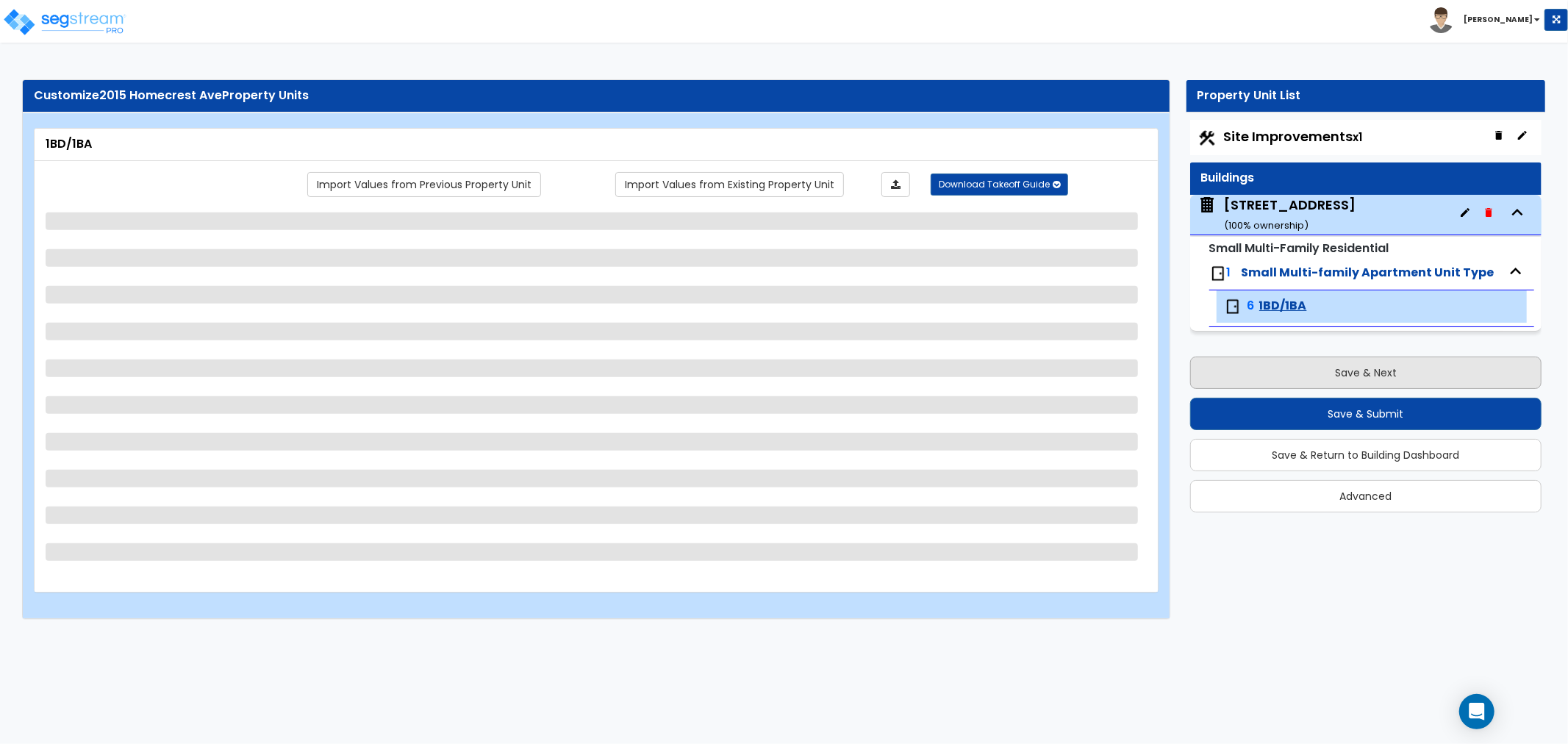
select select "3"
select select "2"
select select "6"
select select "1"
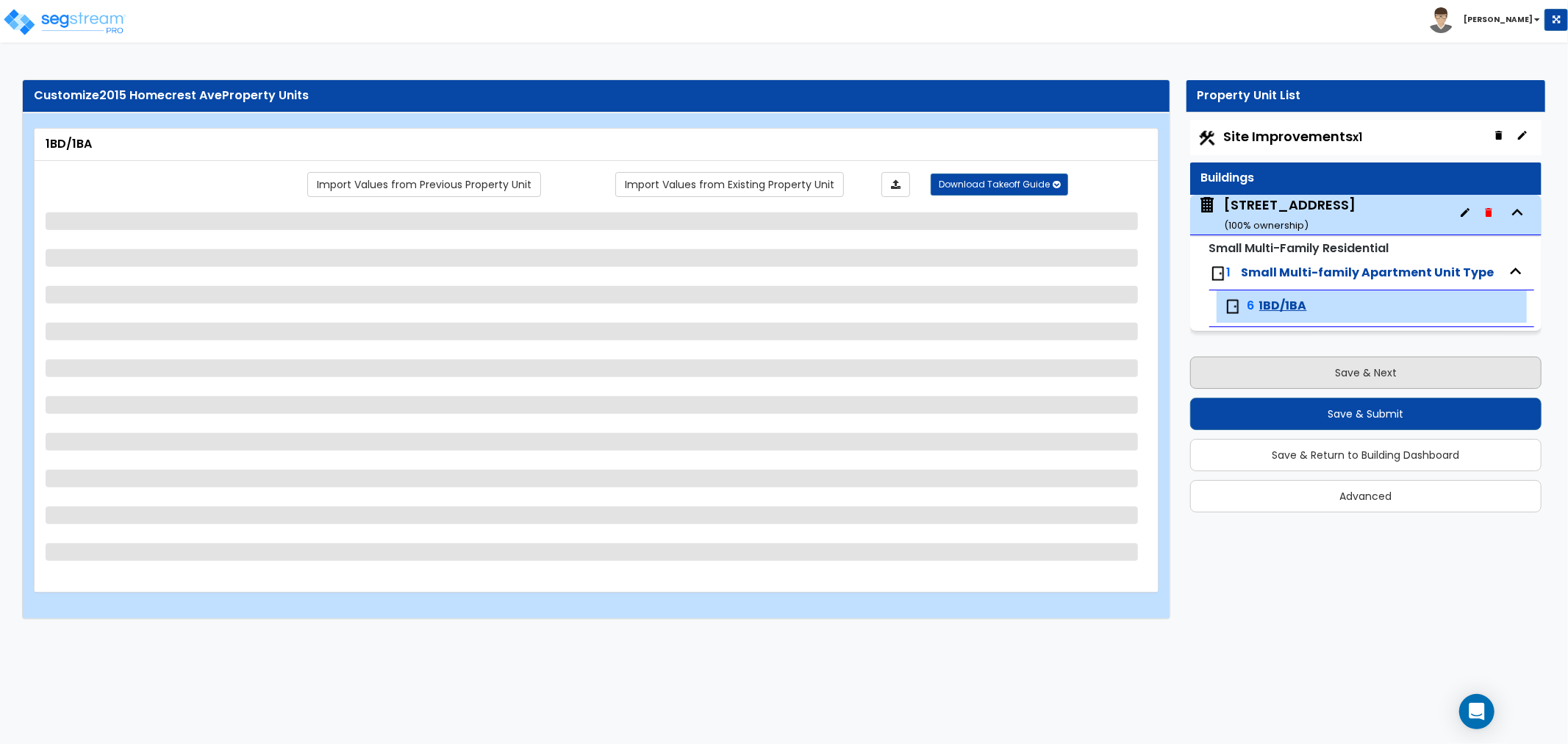
select select "1"
select select "2"
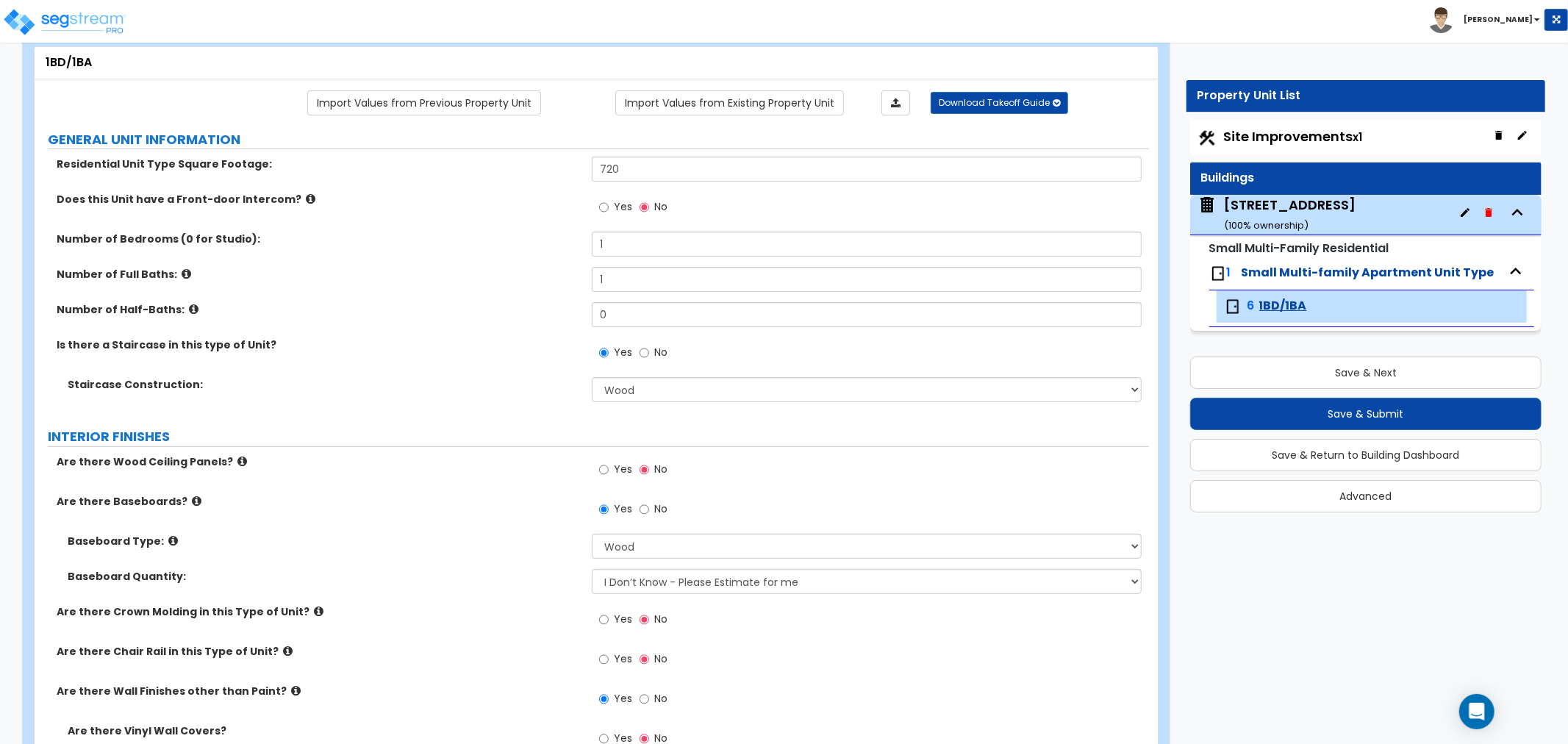
scroll to position [164, 0]
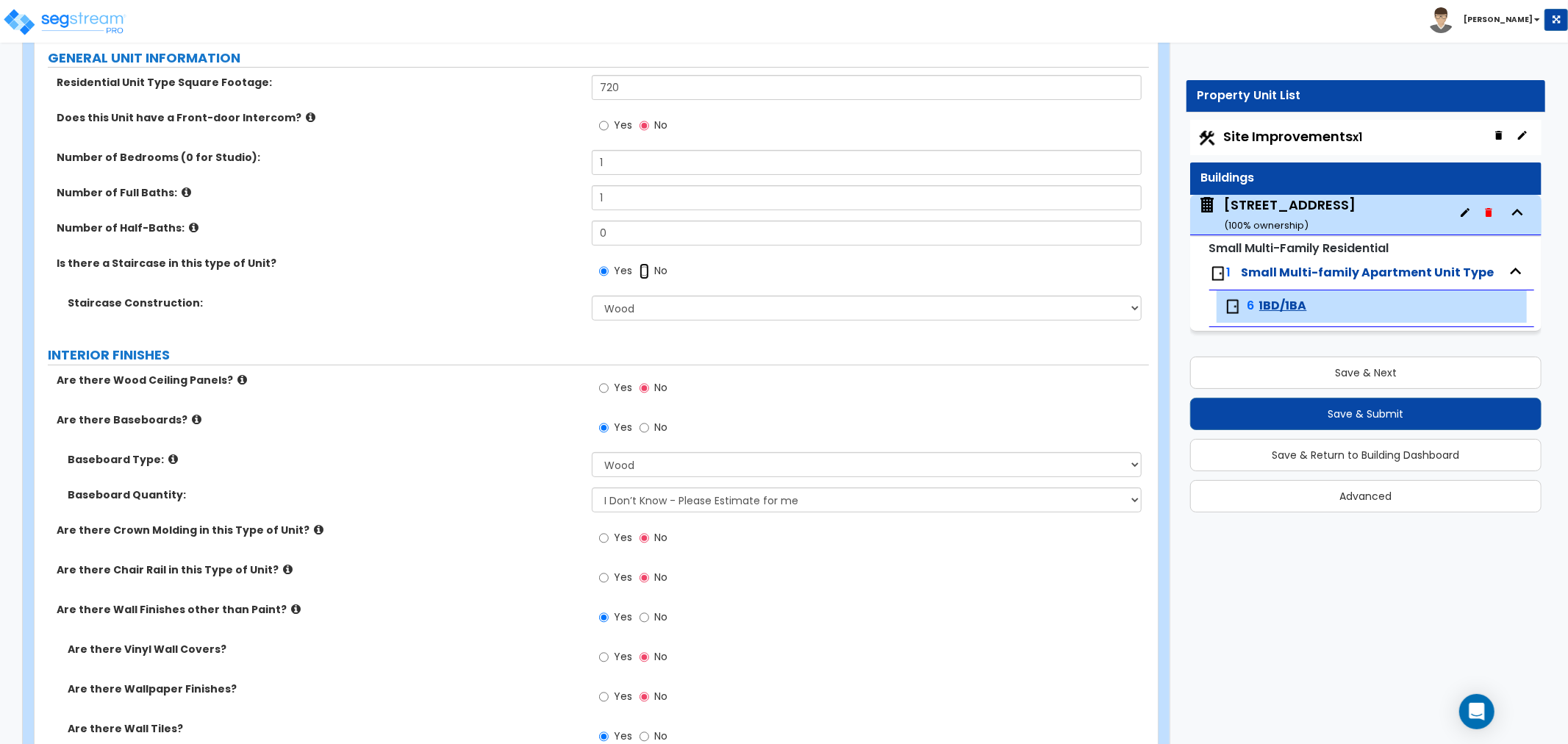
click at [641, 272] on input "No" at bounding box center [644, 271] width 10 height 16
radio input "false"
radio input "true"
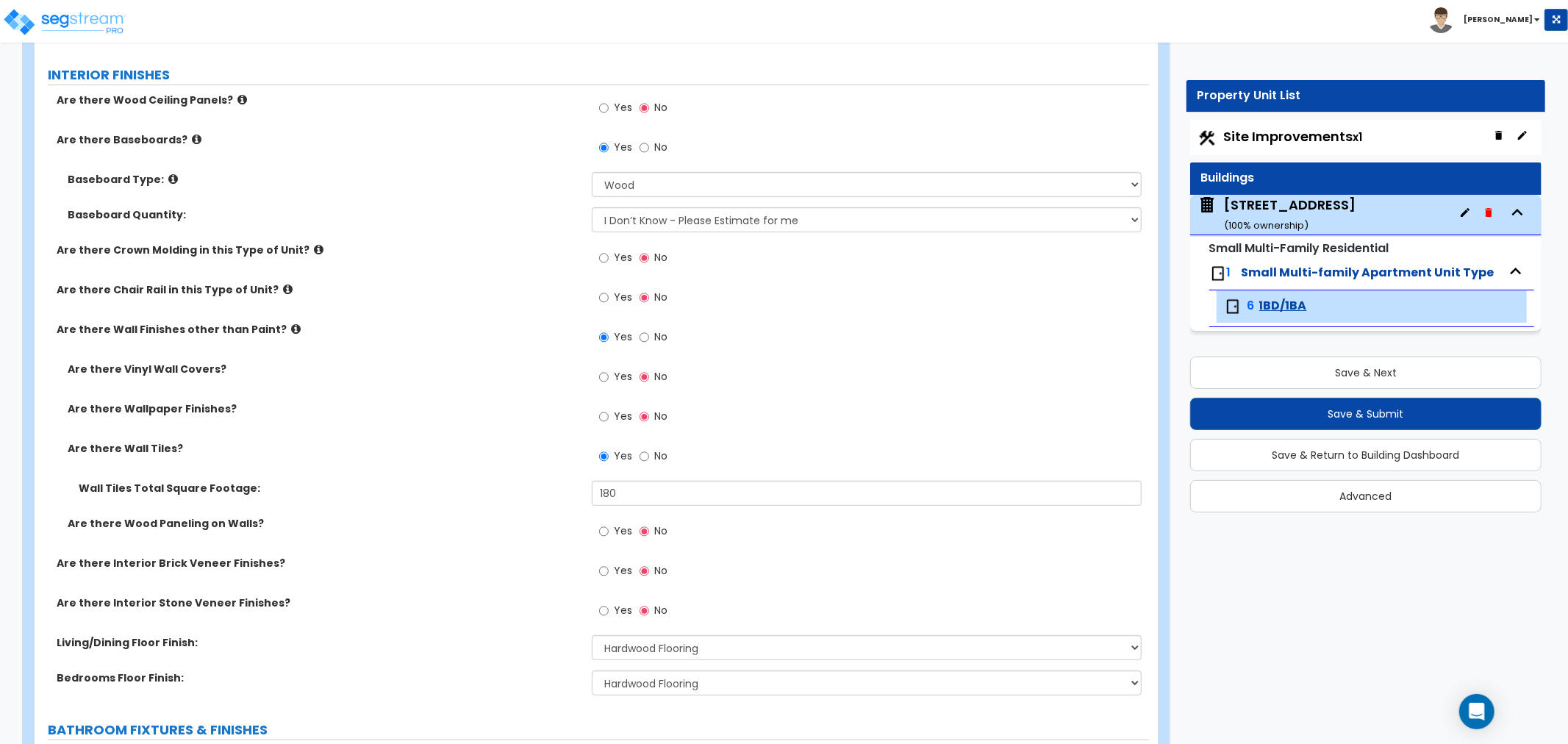
scroll to position [490, 0]
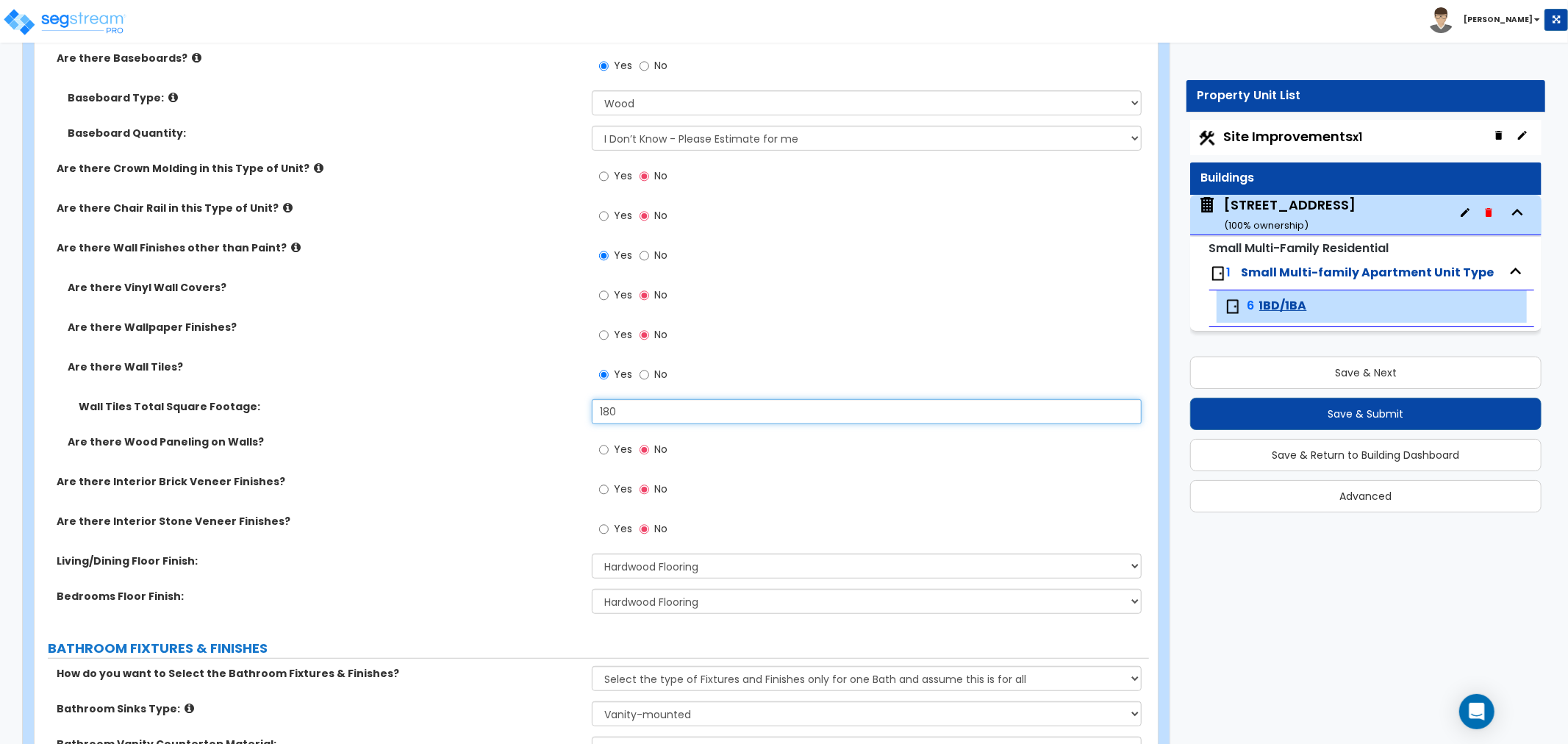
drag, startPoint x: 637, startPoint y: 401, endPoint x: 555, endPoint y: 419, distance: 84.0
click at [555, 419] on div "Wall Tiles Total Square Footage: 180" at bounding box center [592, 417] width 1114 height 35
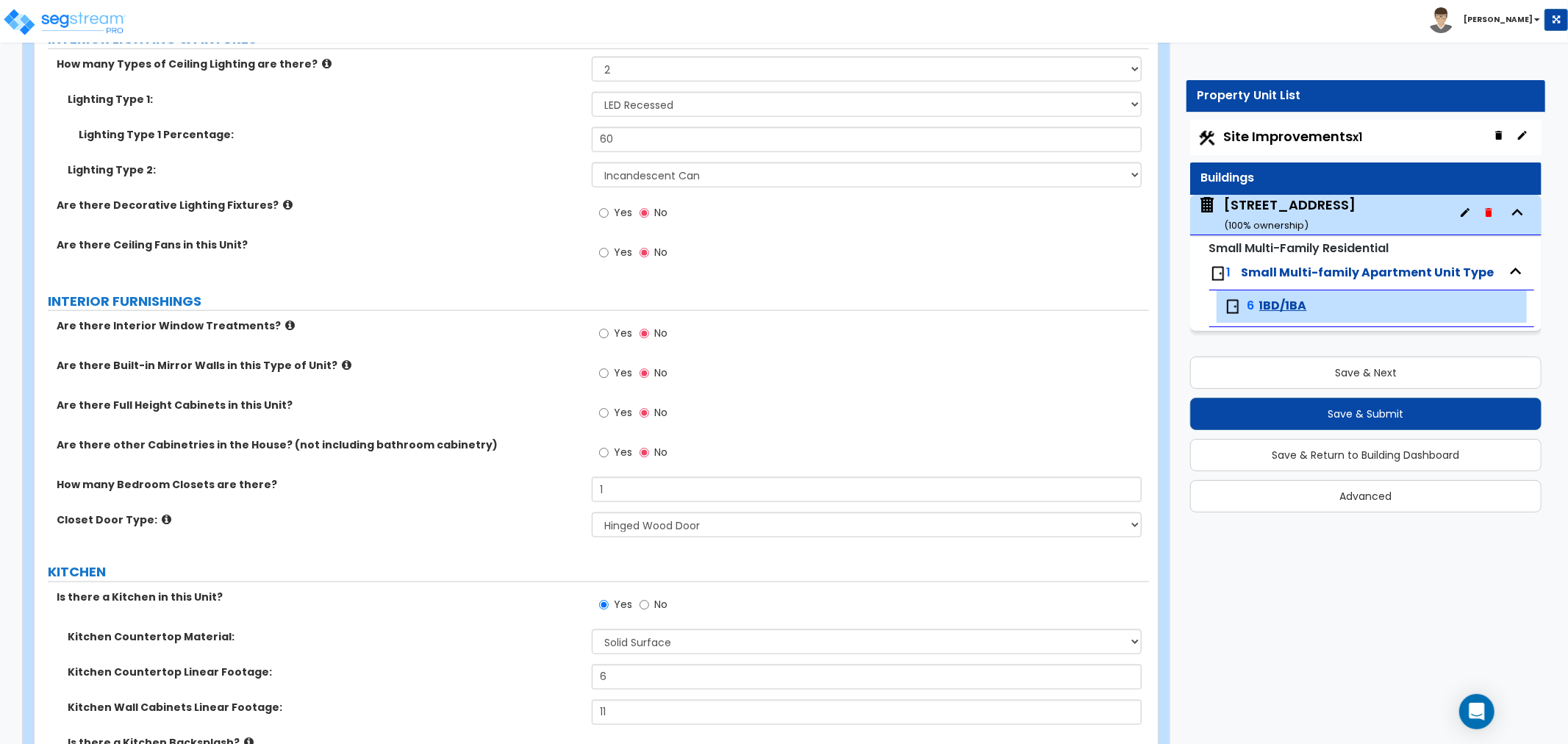
scroll to position [1471, 0]
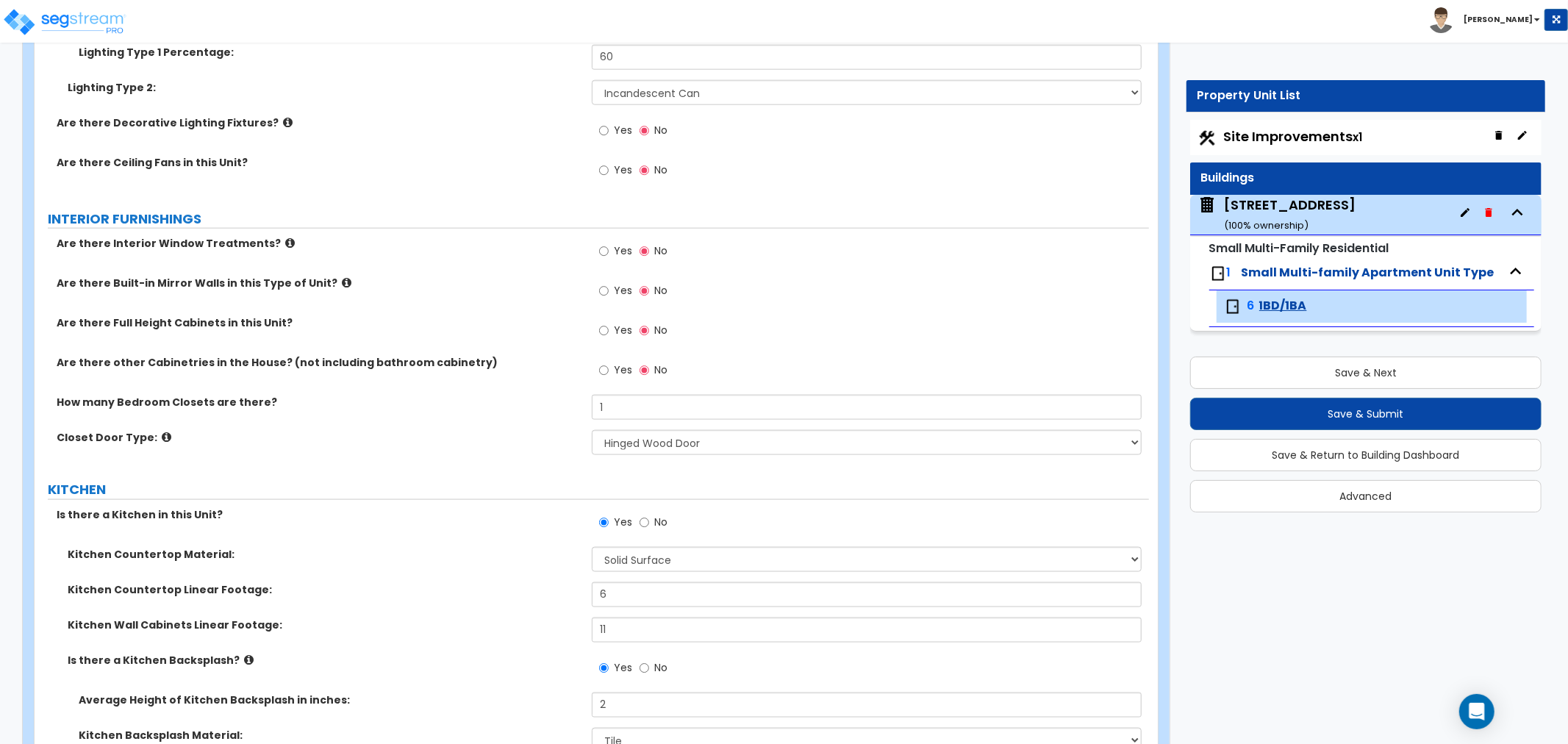
type input "90"
click at [604, 370] on input "Yes" at bounding box center [604, 371] width 10 height 16
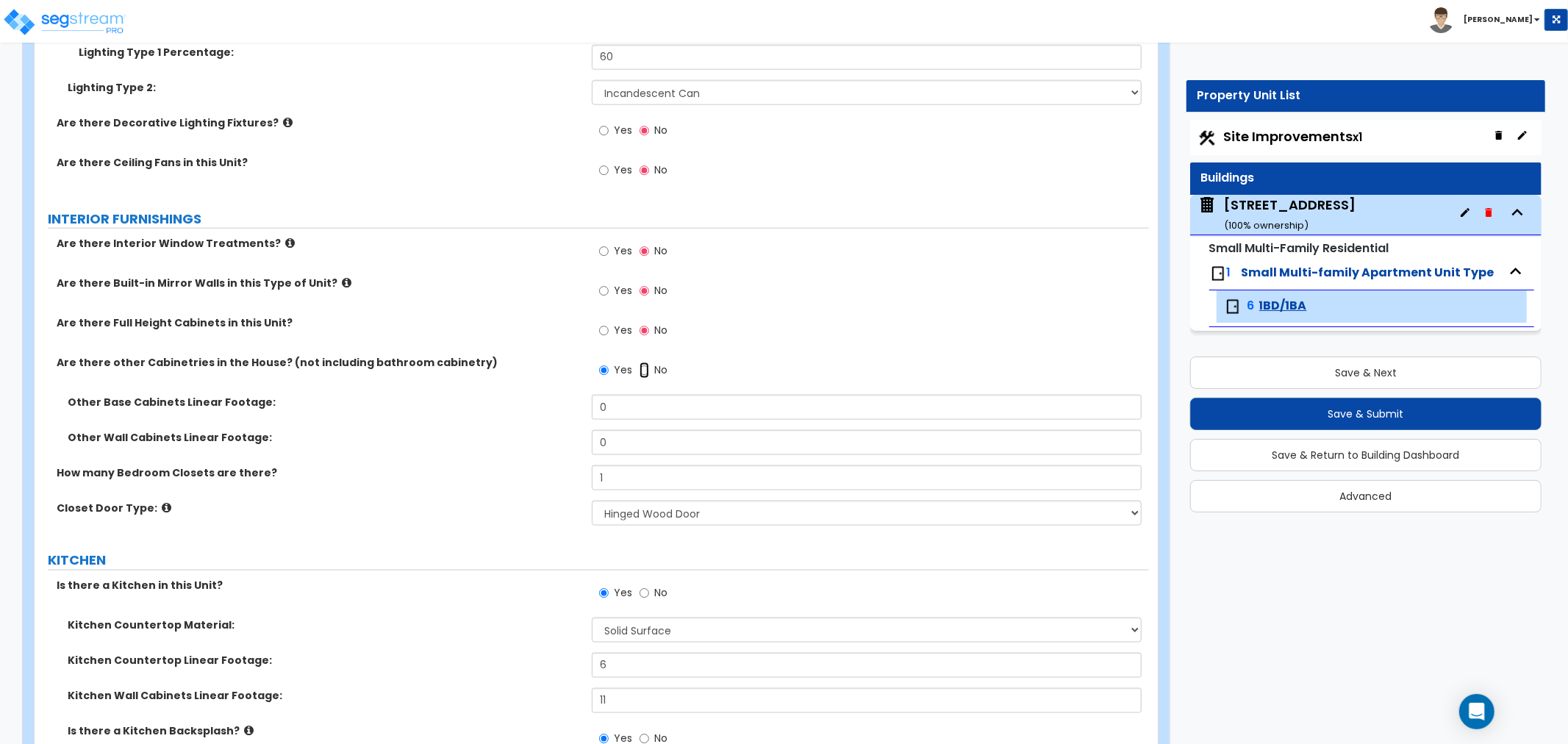
click at [644, 373] on input "No" at bounding box center [644, 371] width 10 height 16
radio input "false"
radio input "true"
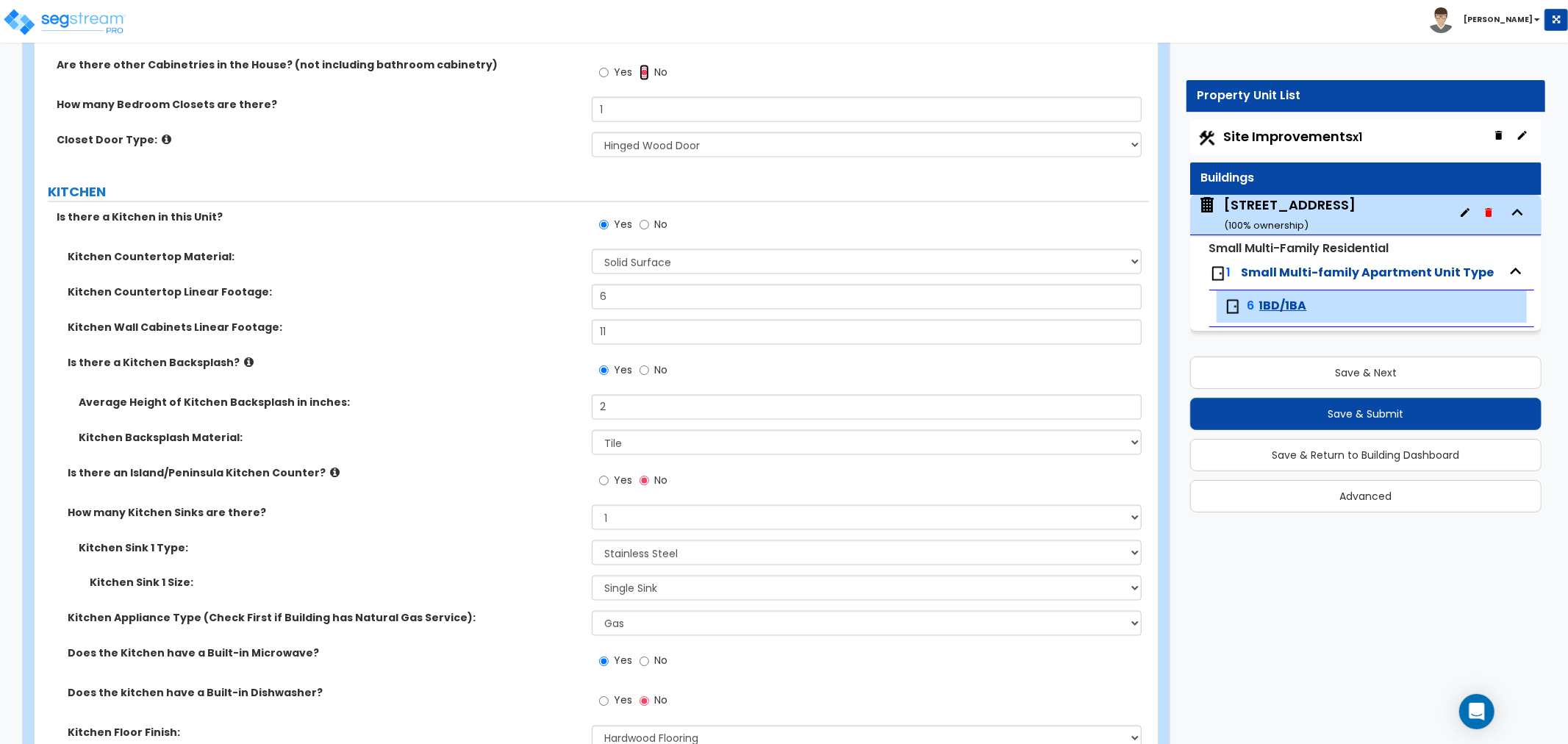
scroll to position [1797, 0]
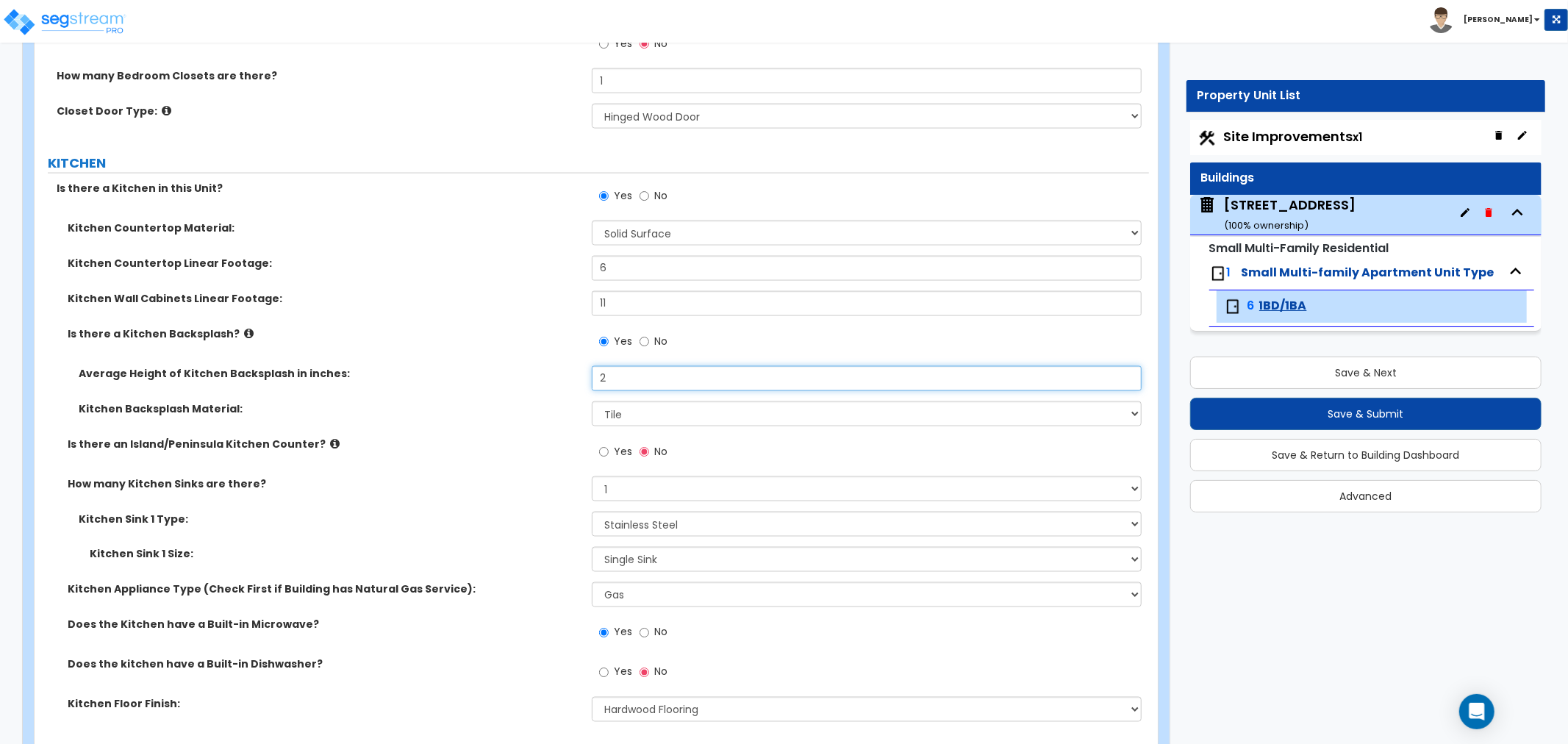
drag, startPoint x: 619, startPoint y: 378, endPoint x: 556, endPoint y: 377, distance: 63.0
click at [556, 377] on div "Average Height of Kitchen Backsplash in inches: 2" at bounding box center [592, 383] width 1114 height 35
type input "12"
click at [516, 465] on div "Is there an Island/Peninsula Kitchen Counter? Yes No" at bounding box center [592, 456] width 1114 height 40
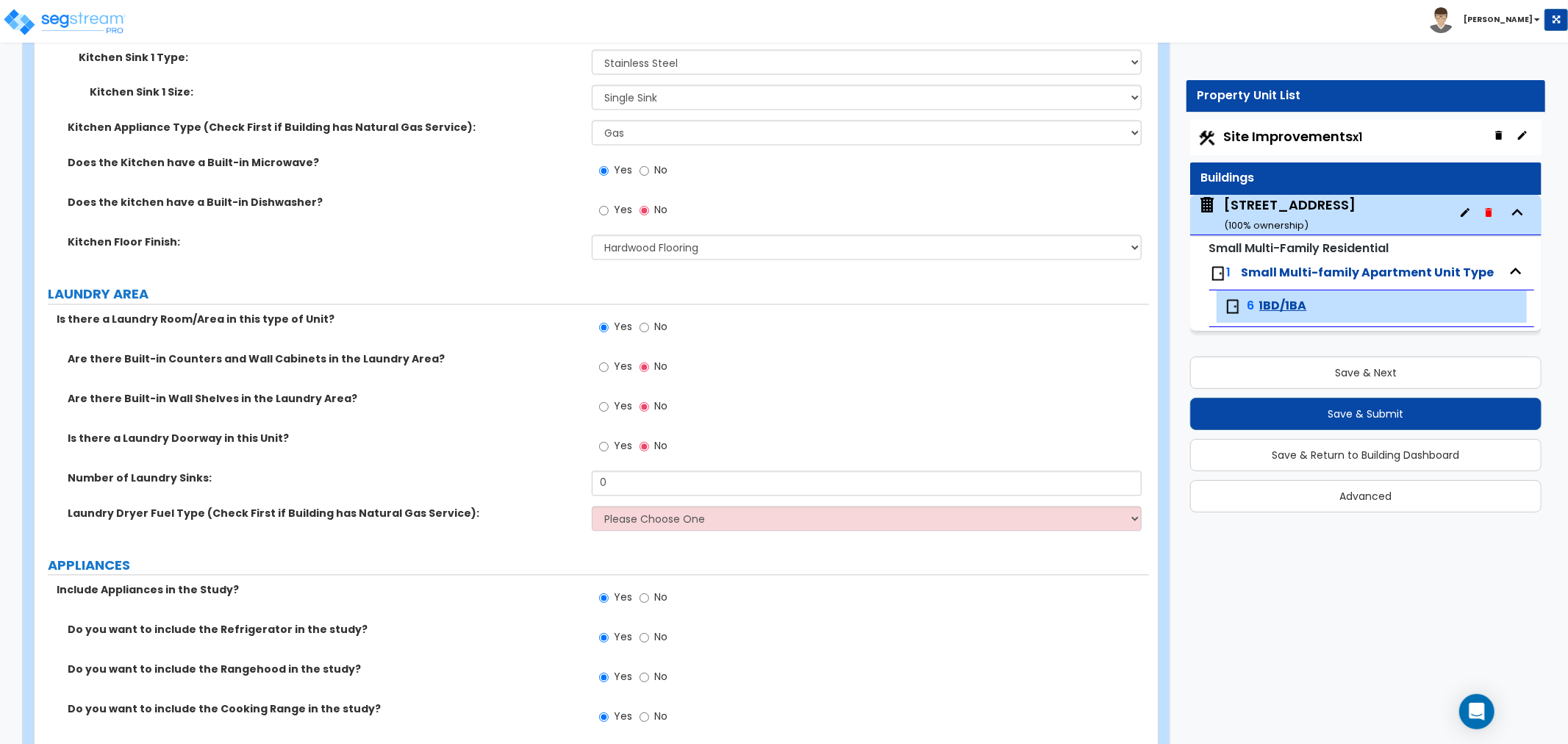
scroll to position [2287, 0]
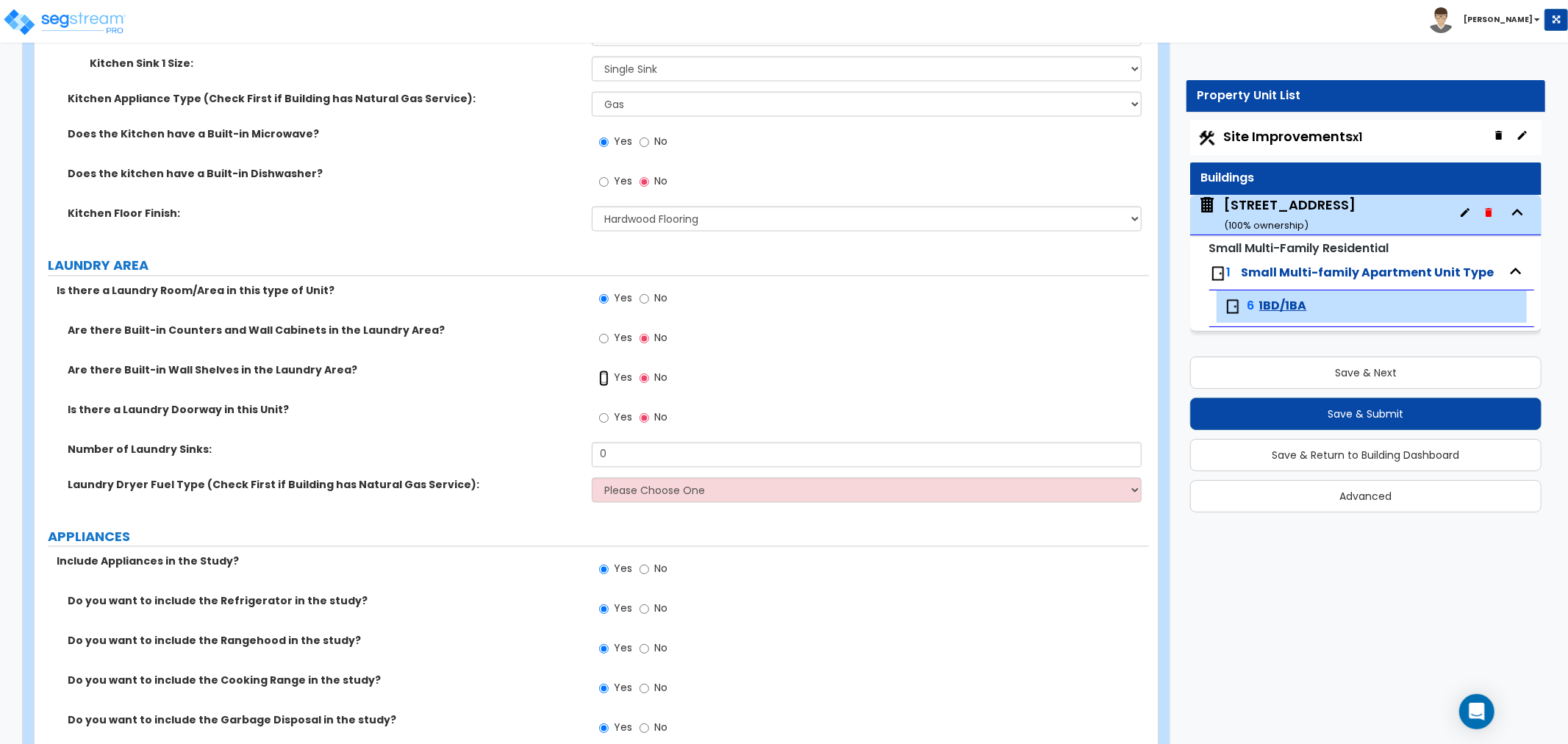
click at [602, 373] on input "Yes" at bounding box center [604, 378] width 10 height 16
radio input "true"
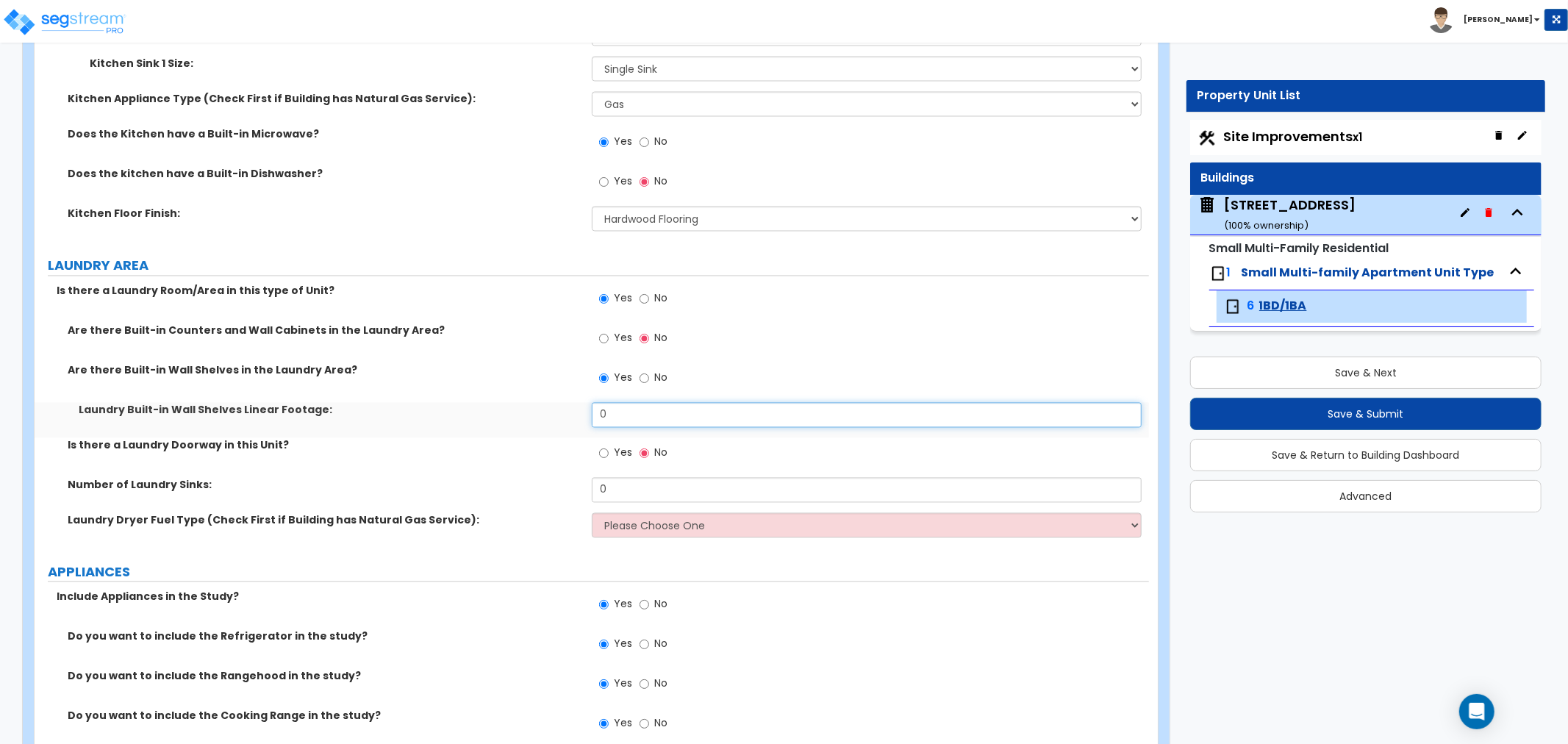
drag, startPoint x: 636, startPoint y: 405, endPoint x: 516, endPoint y: 413, distance: 120.3
click at [516, 413] on div "Laundry Built-in Wall Shelves Linear Footage: 0" at bounding box center [592, 420] width 1114 height 35
type input "20"
click at [498, 496] on div "Number of Laundry Sinks: 0" at bounding box center [592, 495] width 1114 height 35
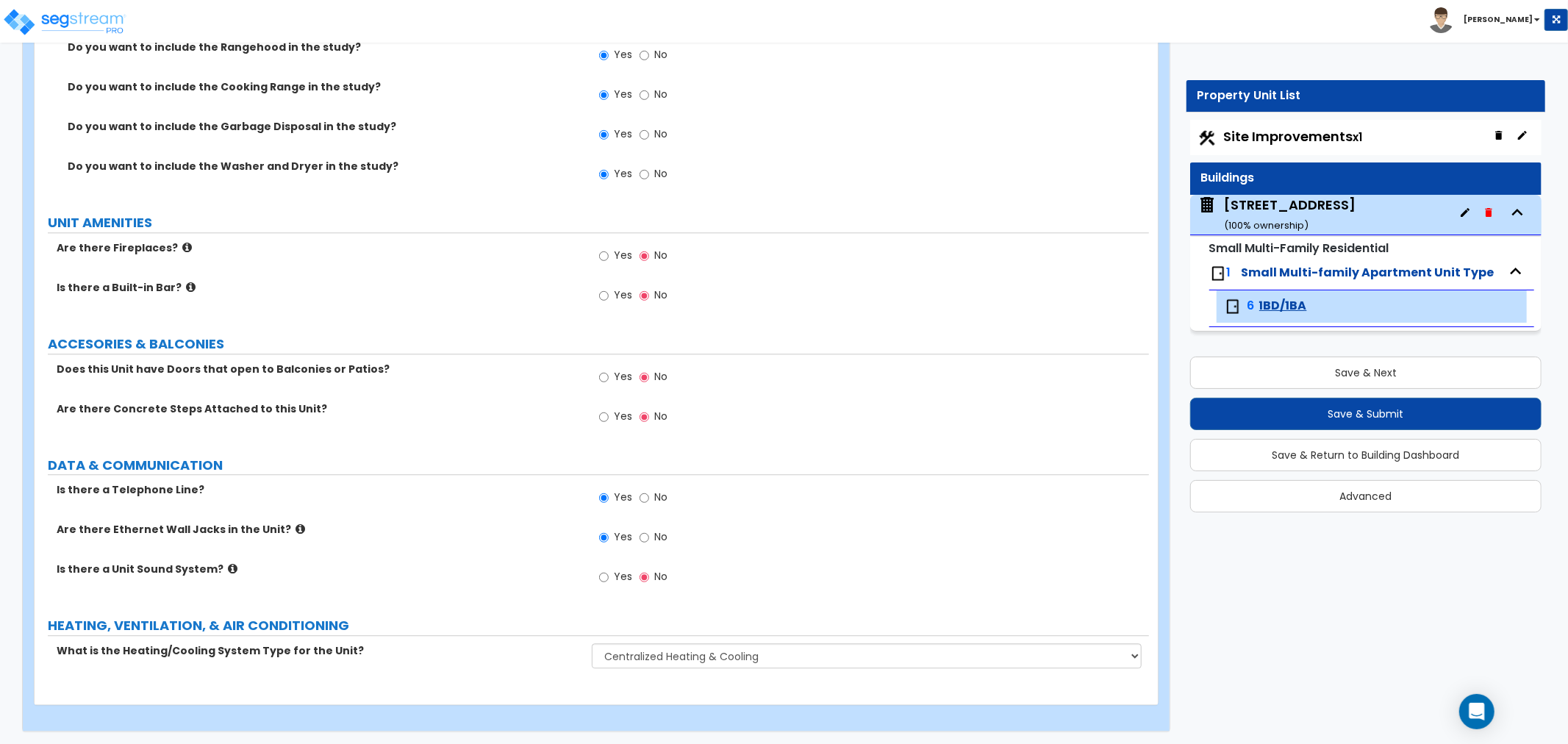
scroll to position [2917, 0]
click at [647, 651] on select "None Heat Only Centralized Heating & Cooling Thru Wall Air Conditioners Mini Sp…" at bounding box center [867, 655] width 549 height 25
select select "1"
click at [592, 642] on select "None Heat Only Centralized Heating & Cooling Thru Wall Air Conditioners Mini Sp…" at bounding box center [867, 655] width 549 height 25
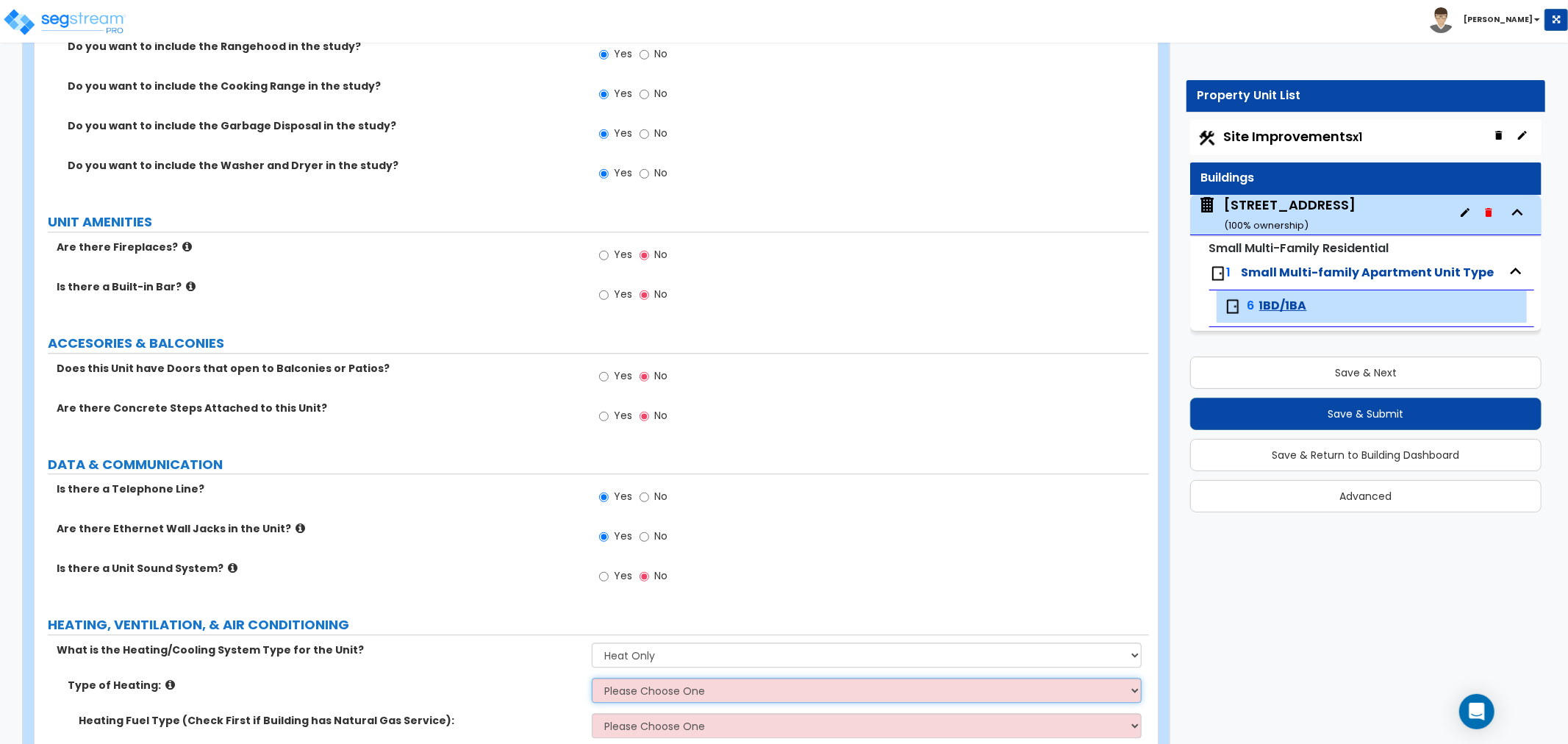
click at [635, 692] on select "Please Choose One Wall Heater Electric Baseboard Heater Hydronic Heating Radian…" at bounding box center [867, 691] width 549 height 25
select select "2"
click at [592, 678] on select "Please Choose One Wall Heater Electric Baseboard Heater Hydronic Heating Radian…" at bounding box center [867, 691] width 549 height 25
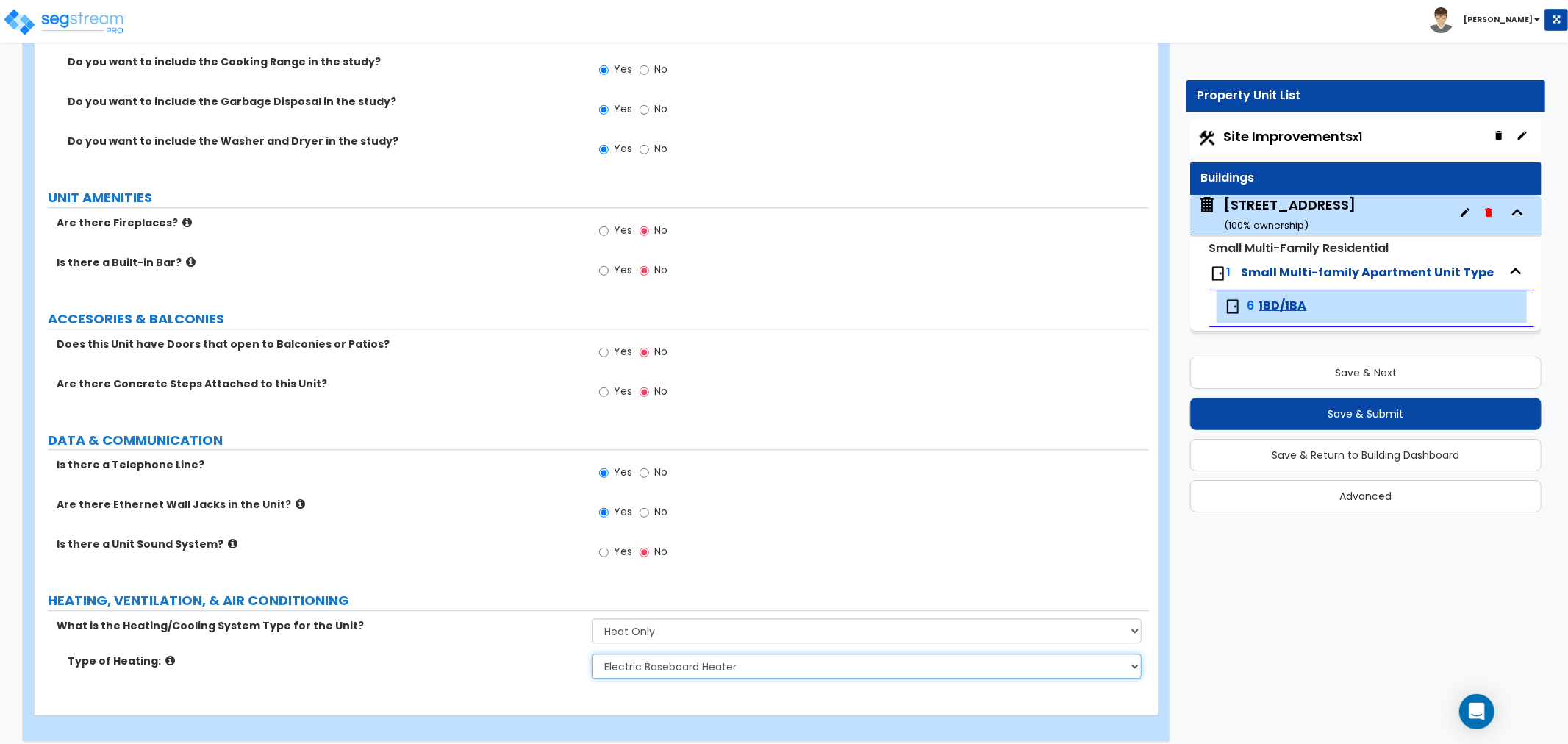
scroll to position [2953, 0]
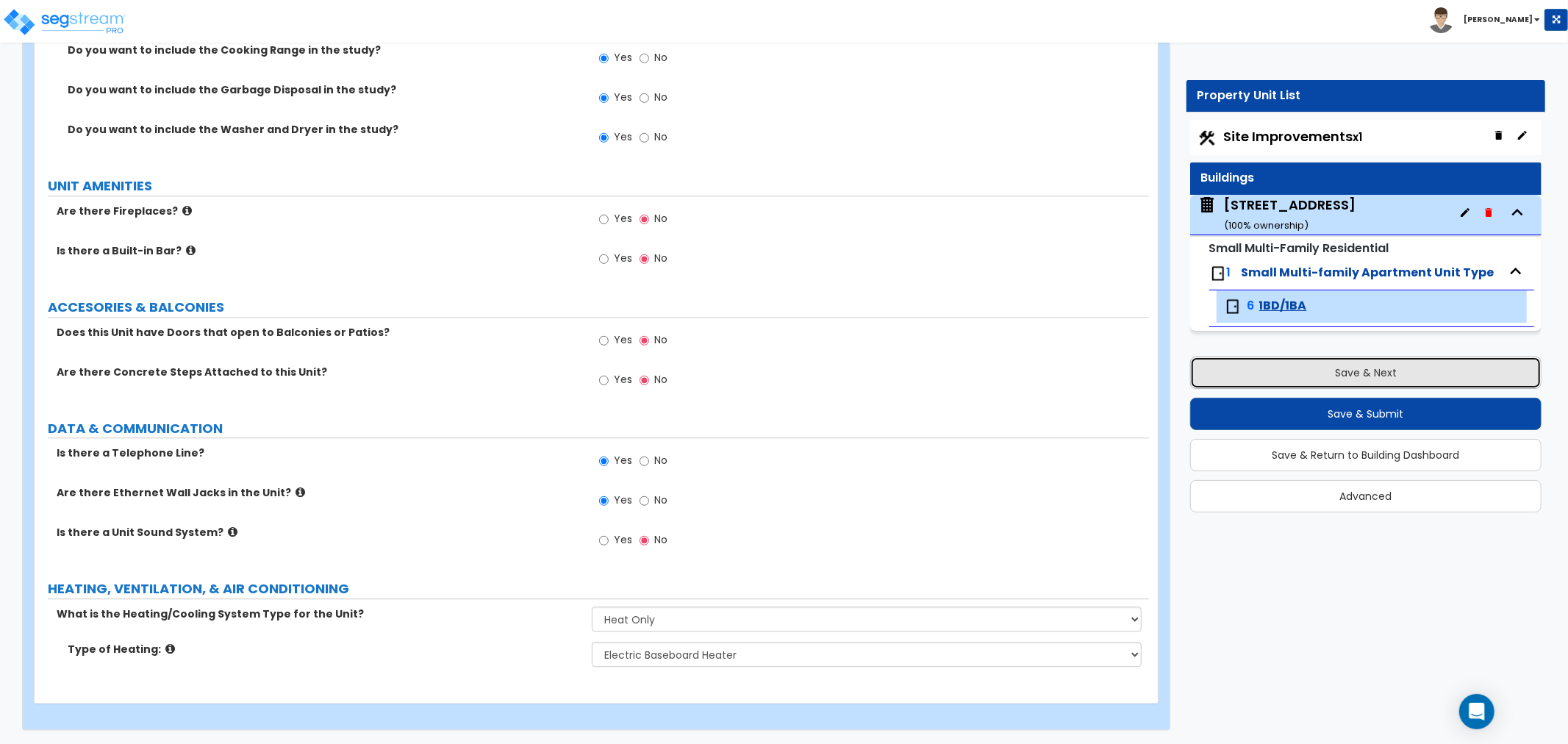
click at [1305, 372] on button "Save & Next" at bounding box center [1365, 372] width 351 height 32
select select "2"
select select "1"
select select "4"
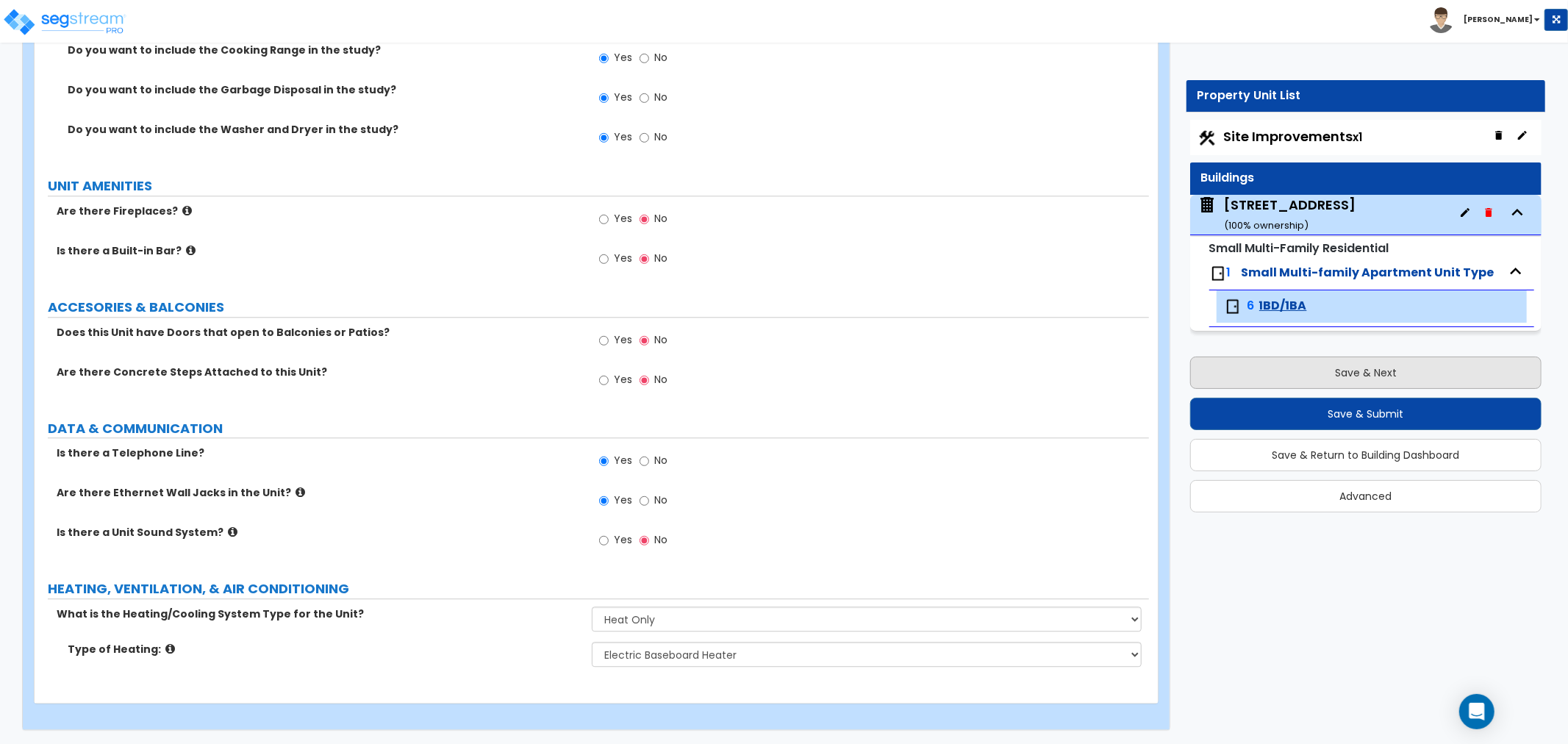
select select "2"
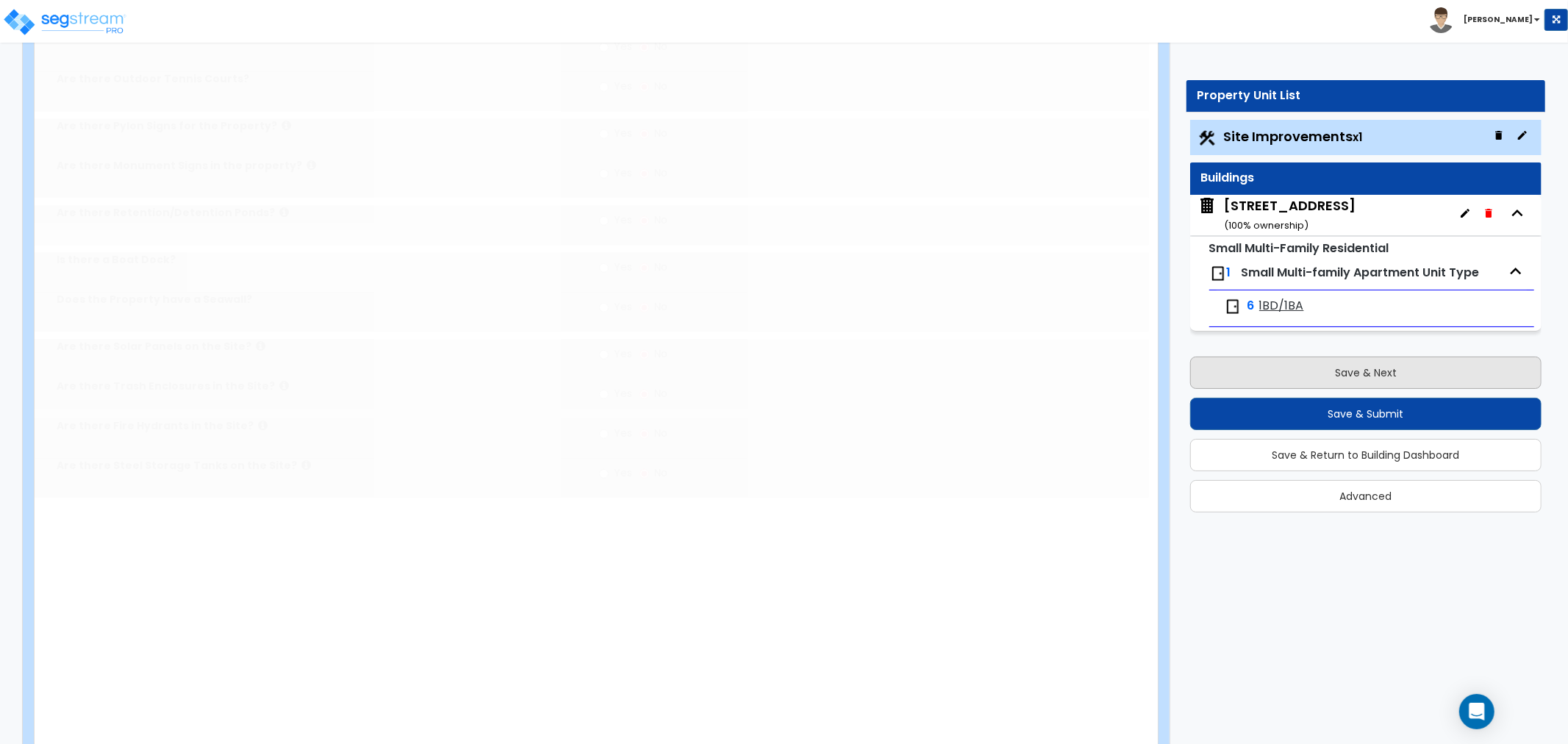
scroll to position [0, 0]
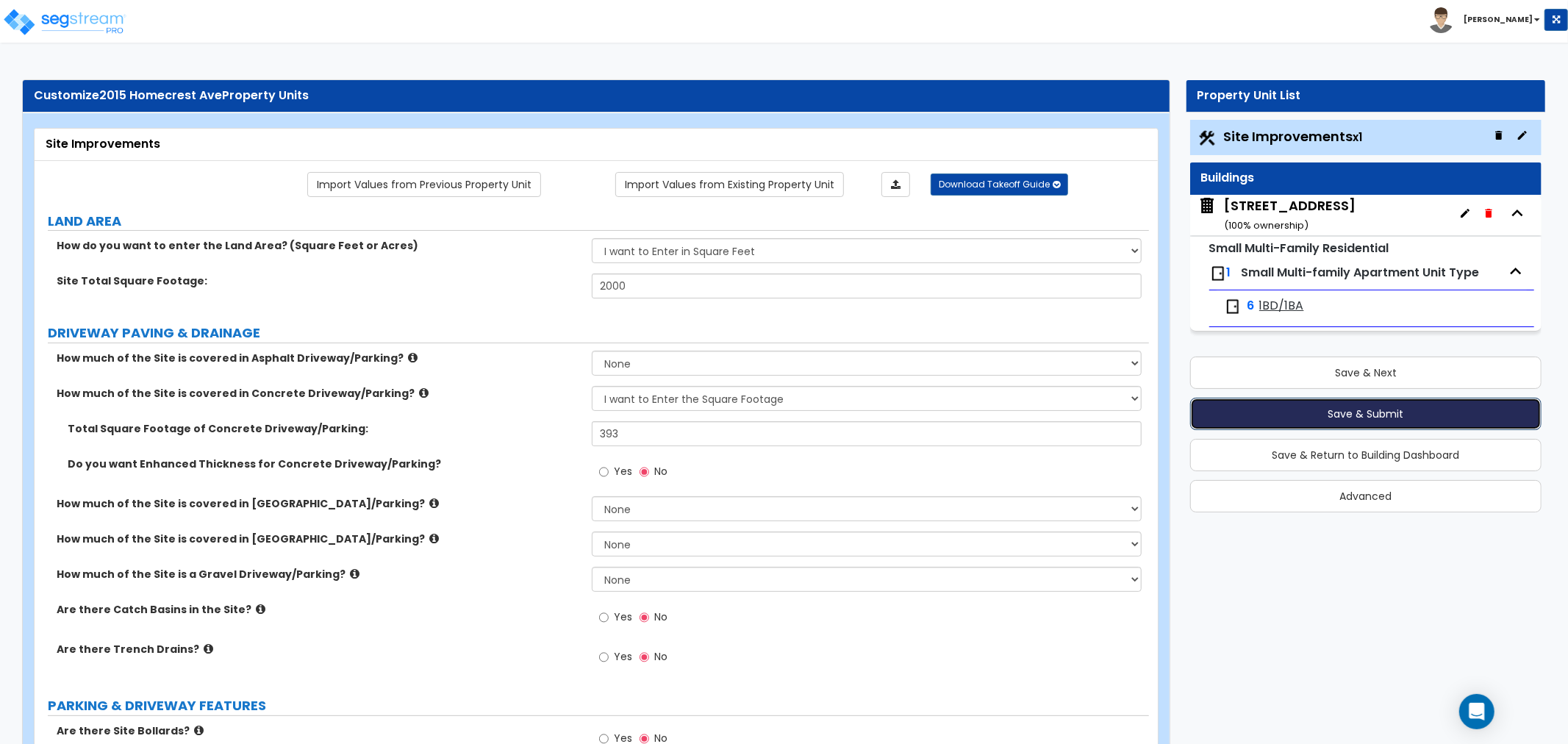
click at [1395, 410] on button "Save & Submit" at bounding box center [1365, 413] width 351 height 32
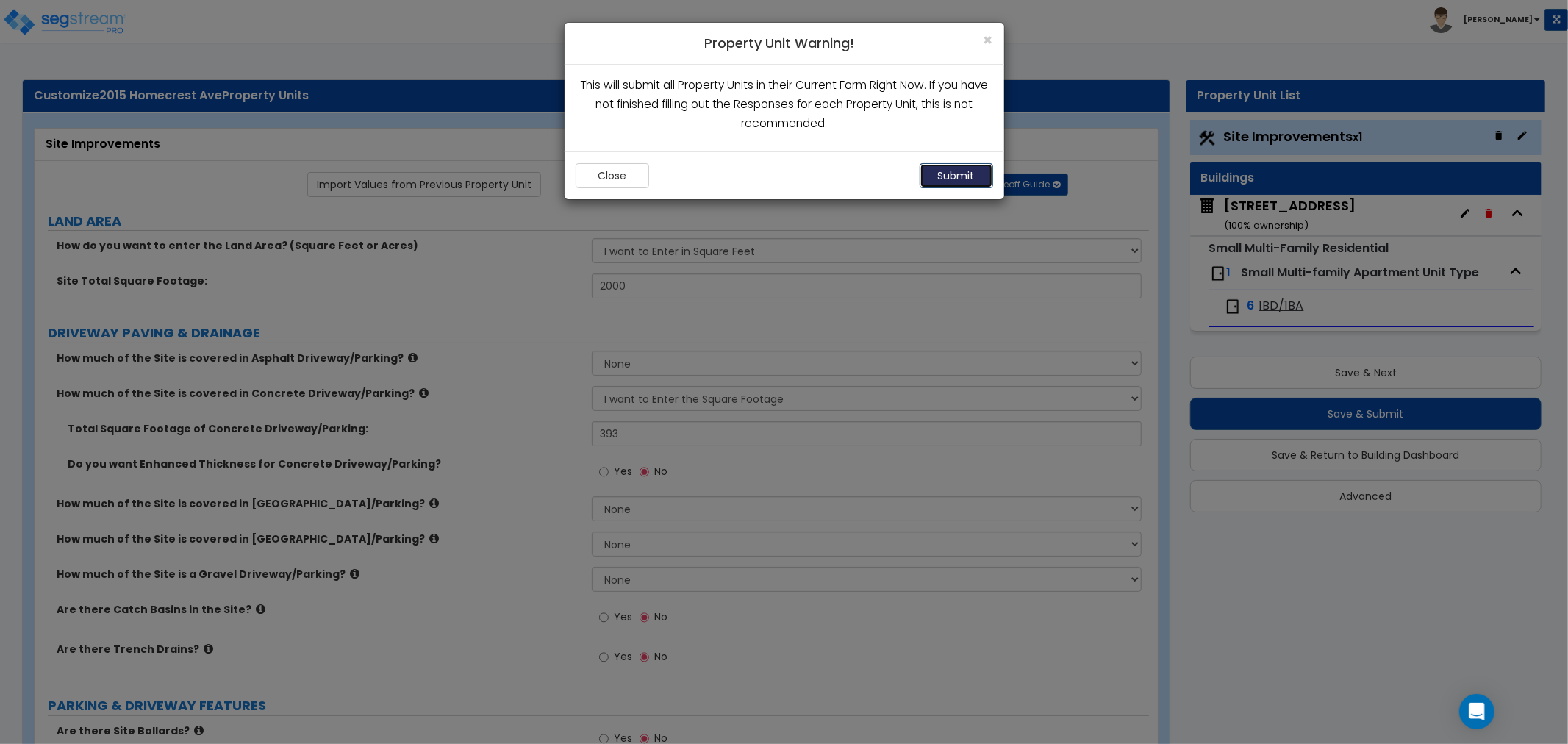
click at [959, 184] on button "Submit" at bounding box center [957, 176] width 74 height 25
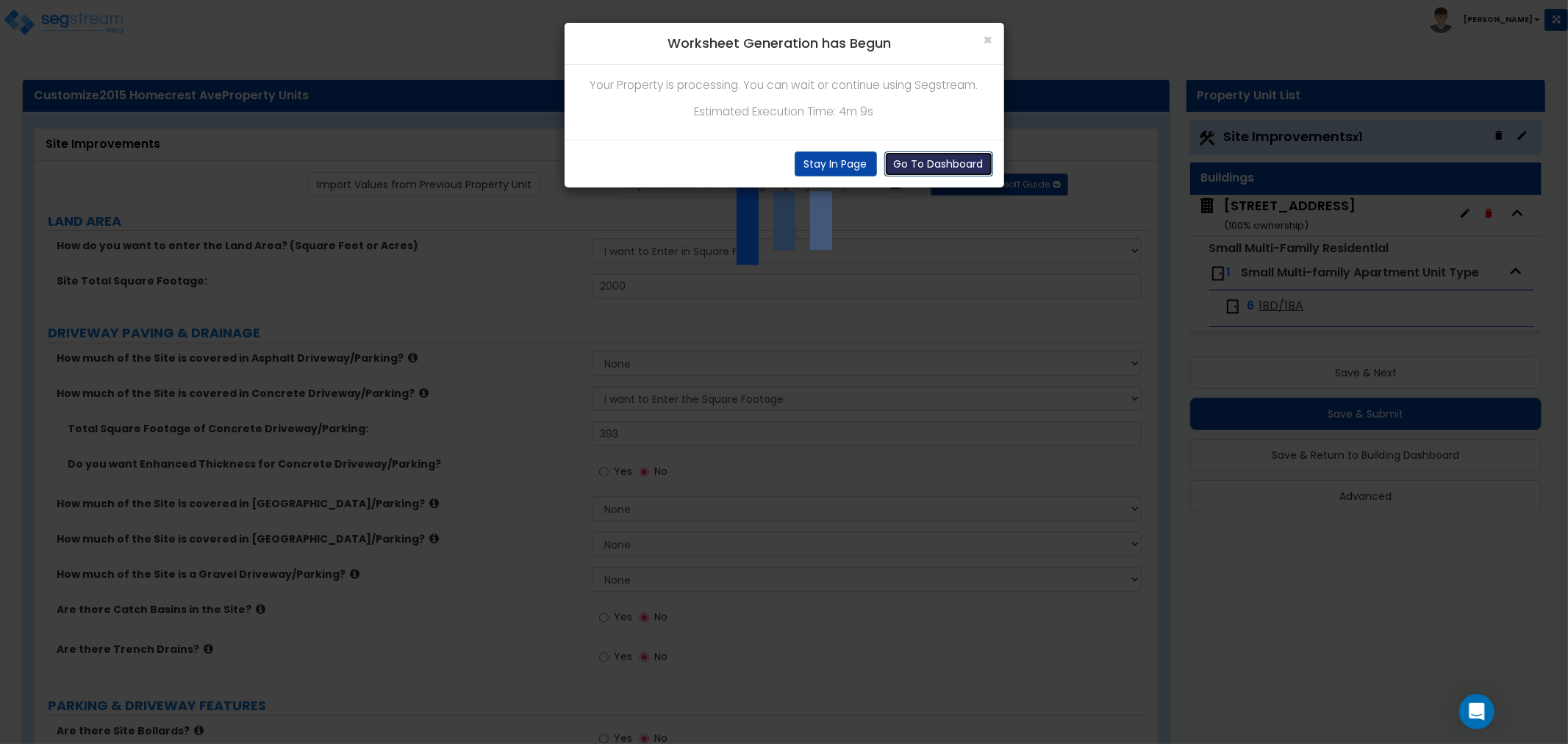
click at [908, 160] on button "Go To Dashboard" at bounding box center [938, 164] width 108 height 25
